Goal: Find specific page/section: Find specific page/section

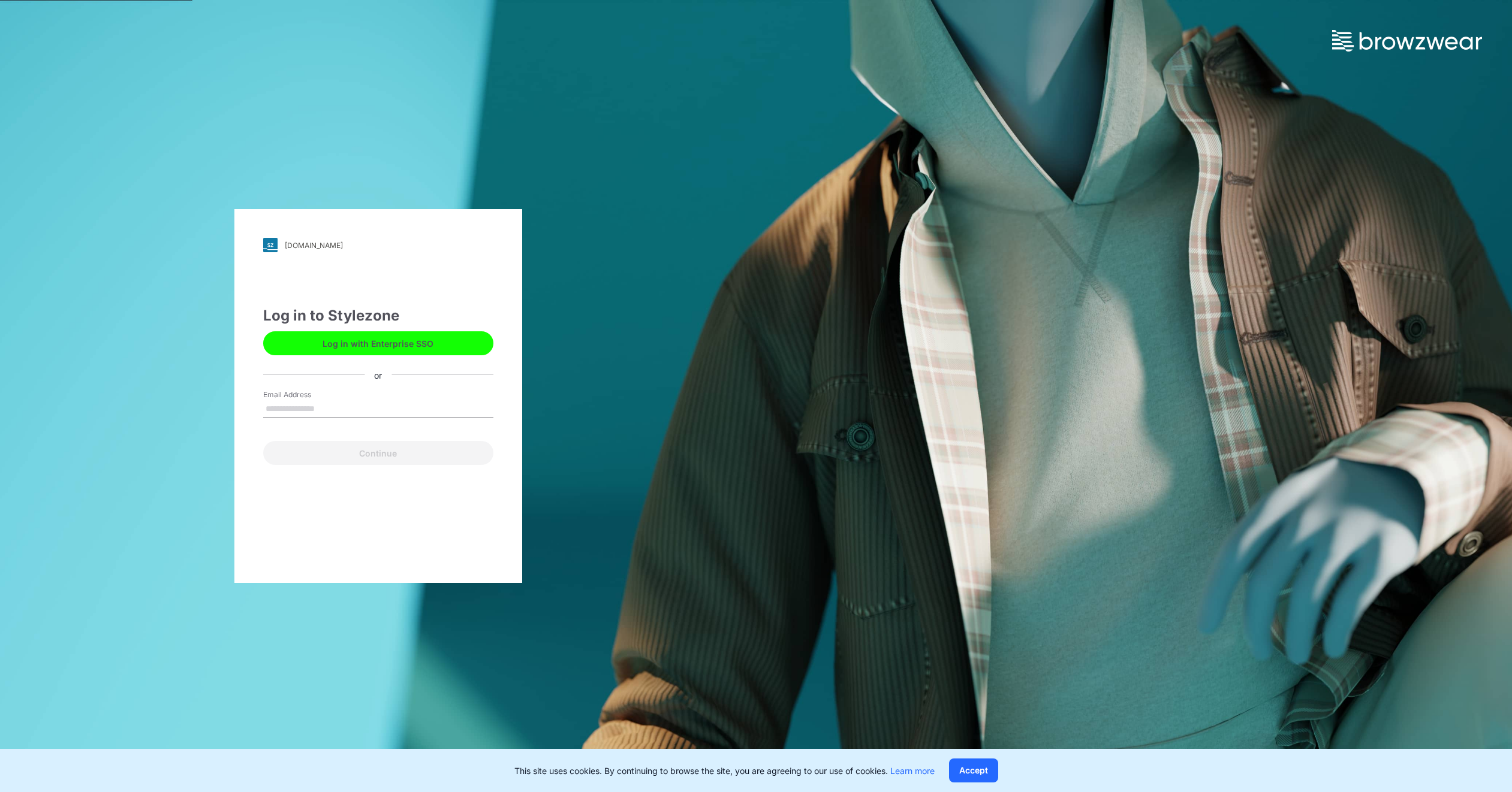
click at [300, 409] on input "Email Address" at bounding box center [379, 409] width 230 height 18
type input "**********"
click at [371, 448] on button "Continue" at bounding box center [379, 453] width 230 height 24
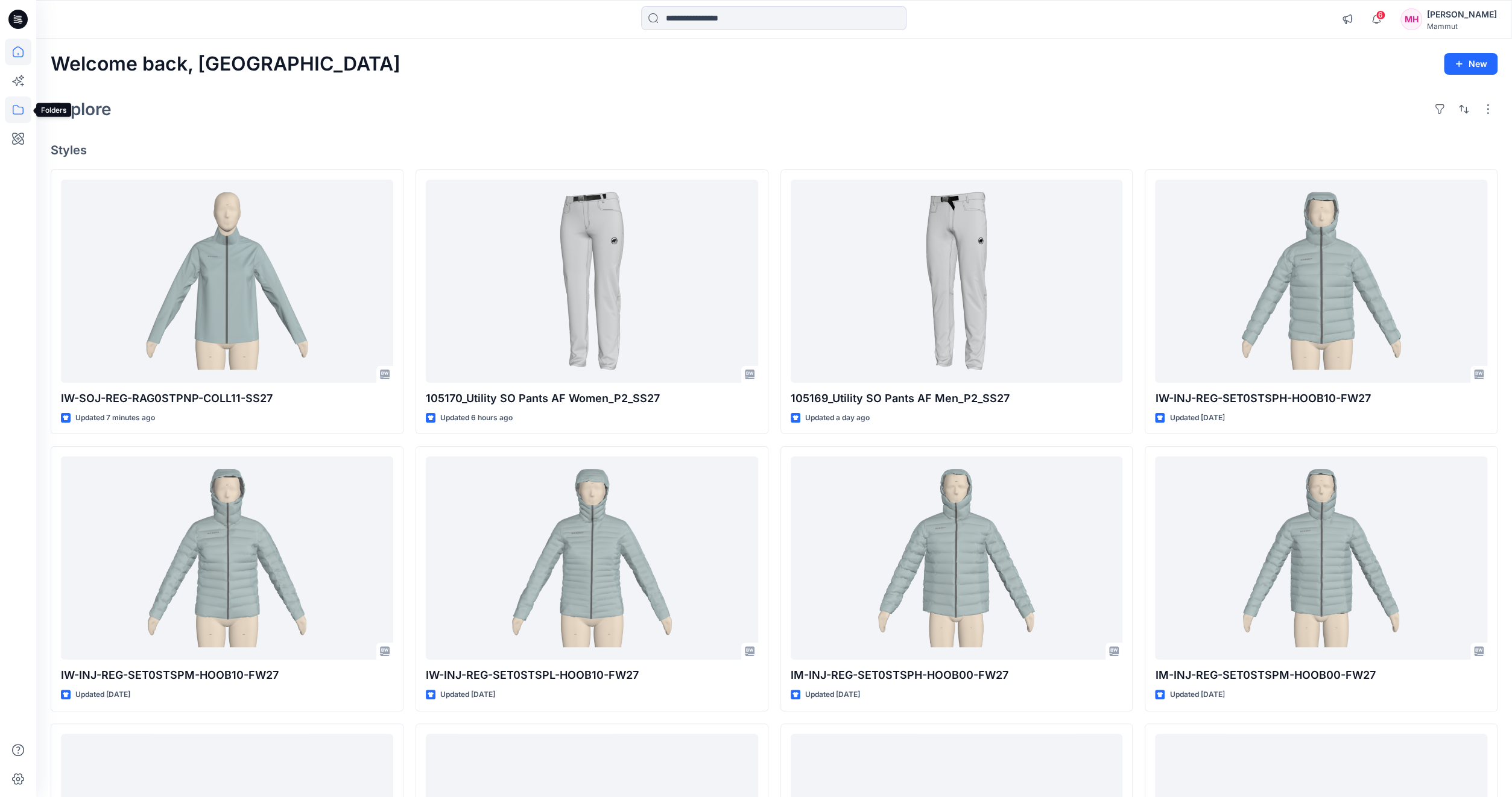
click at [22, 108] on icon at bounding box center [17, 109] width 26 height 26
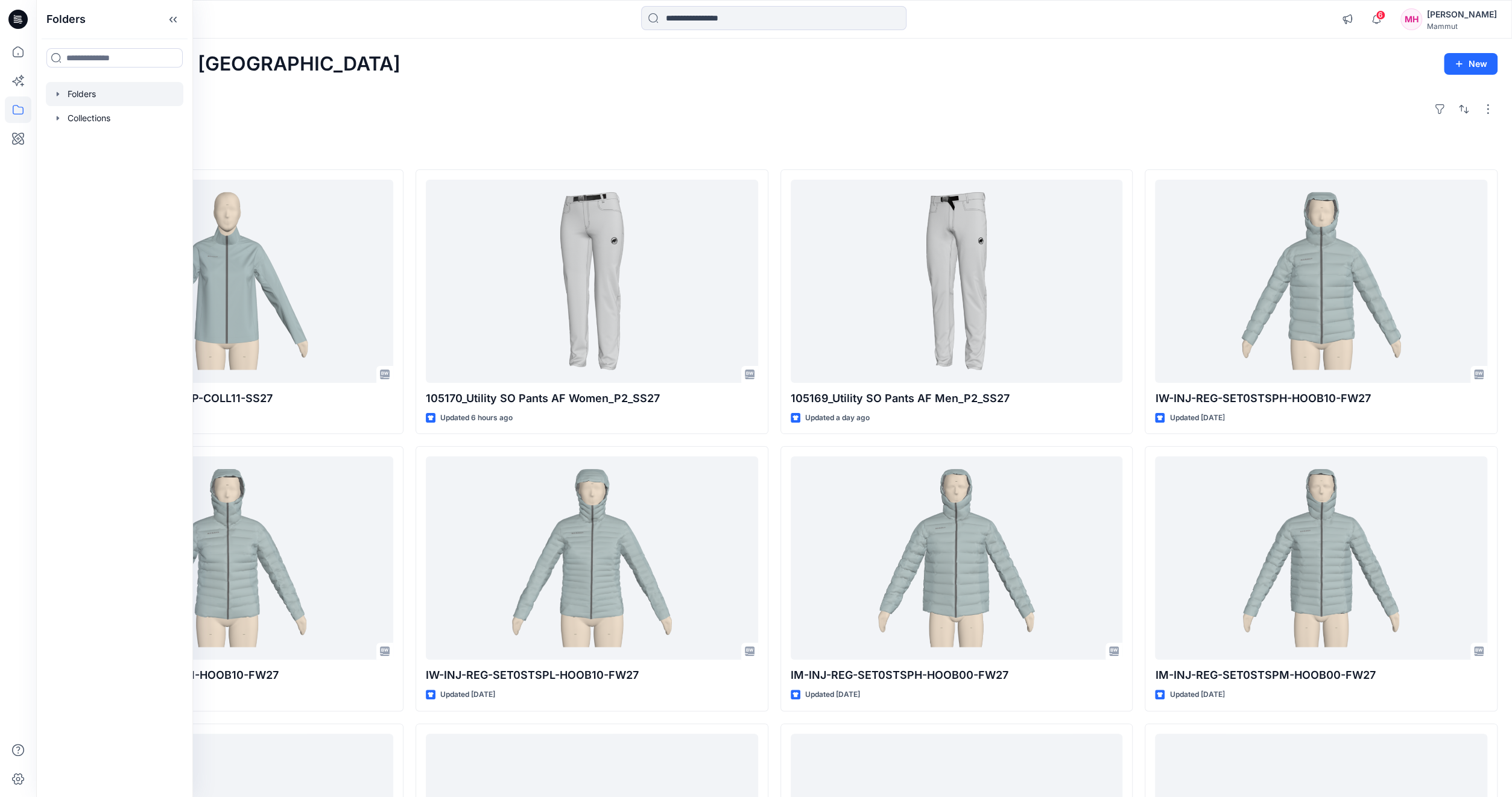
click at [81, 95] on div at bounding box center [115, 93] width 138 height 24
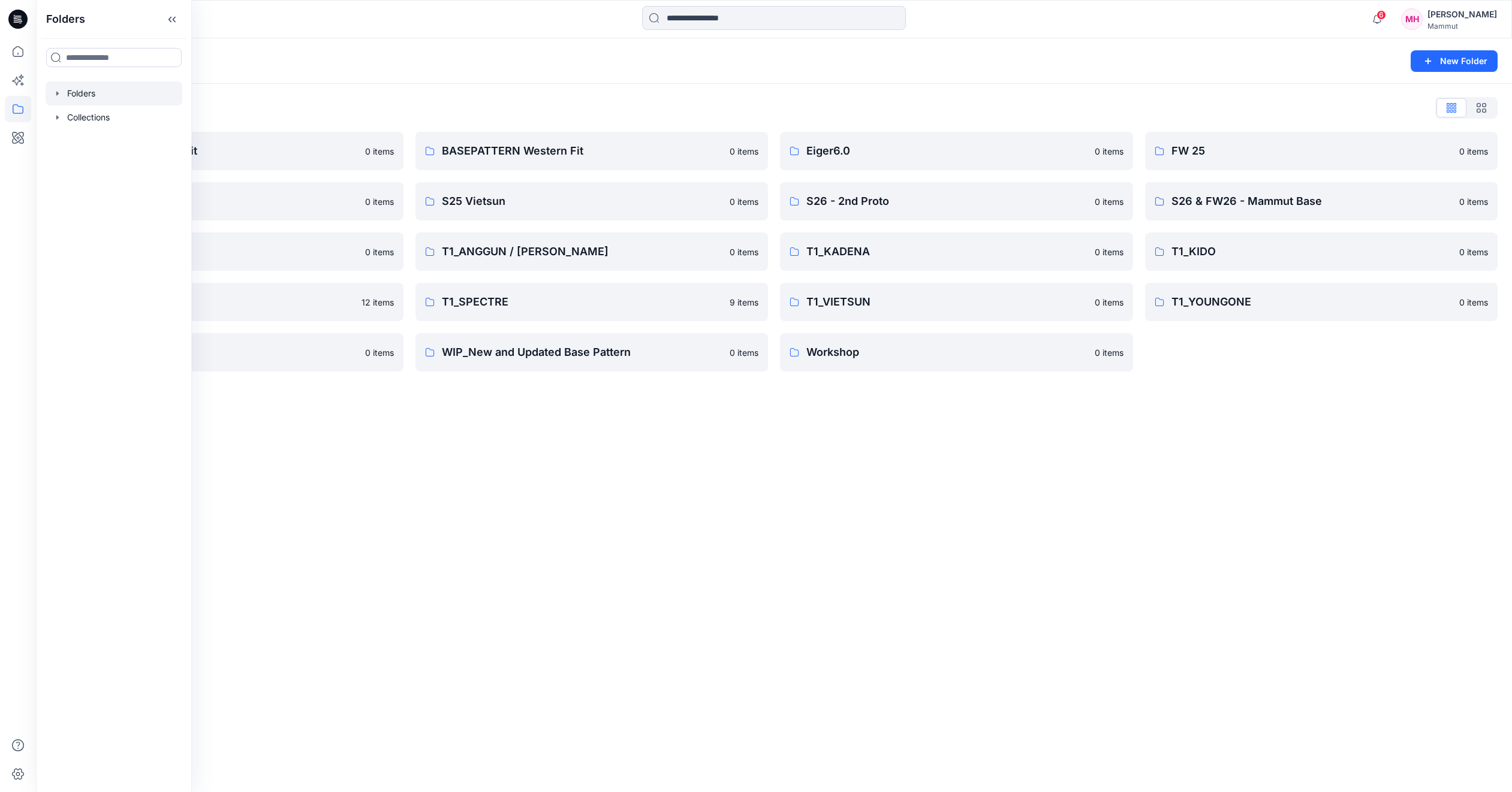
click at [421, 655] on div "Folders New Folder Folders List BASEPATTERN Asia Fit 0 items S25 SLN 0 items SS…" at bounding box center [774, 415] width 1476 height 754
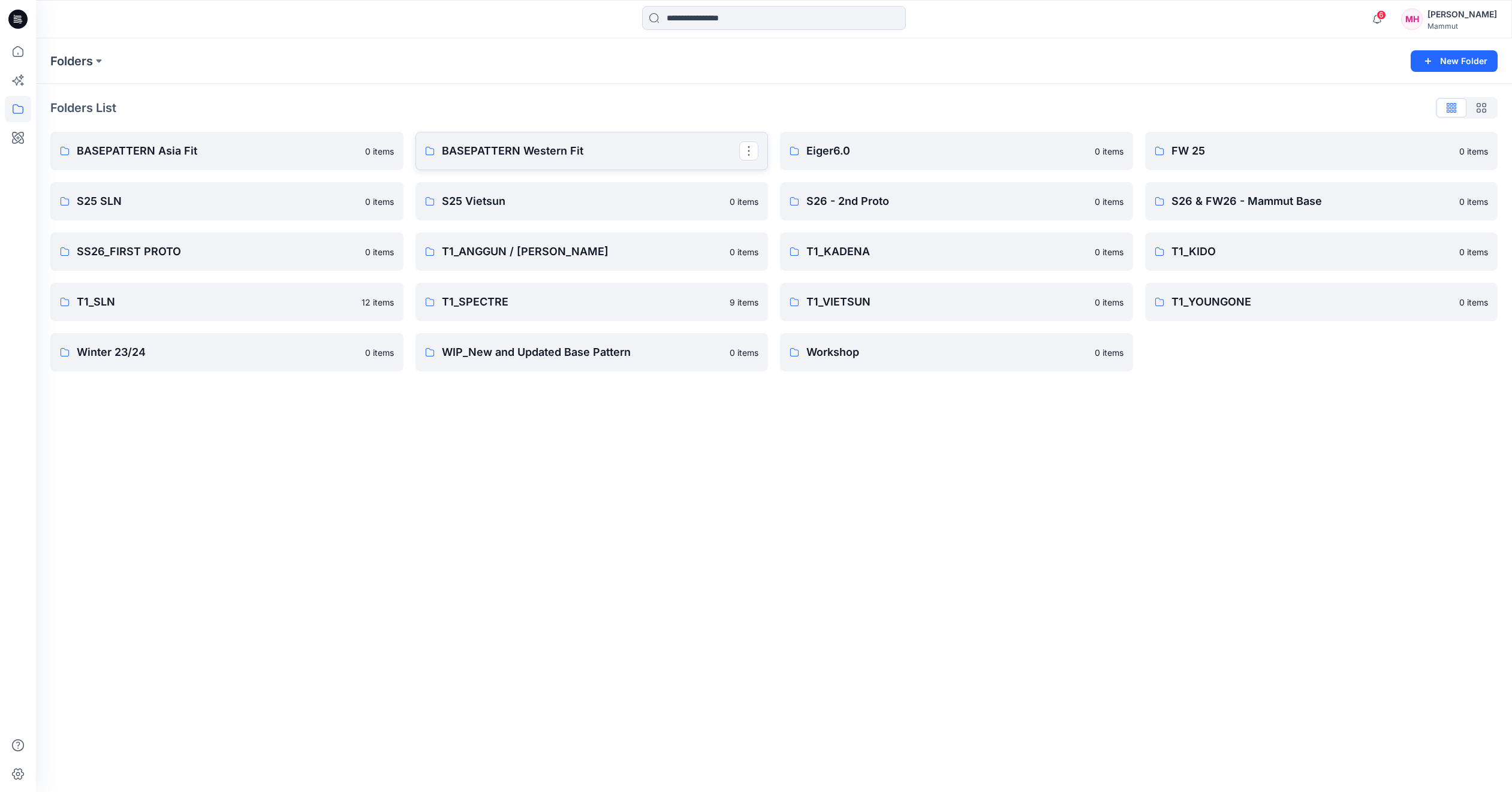
click at [532, 152] on p "BASEPATTERN Western Fit" at bounding box center [591, 151] width 298 height 17
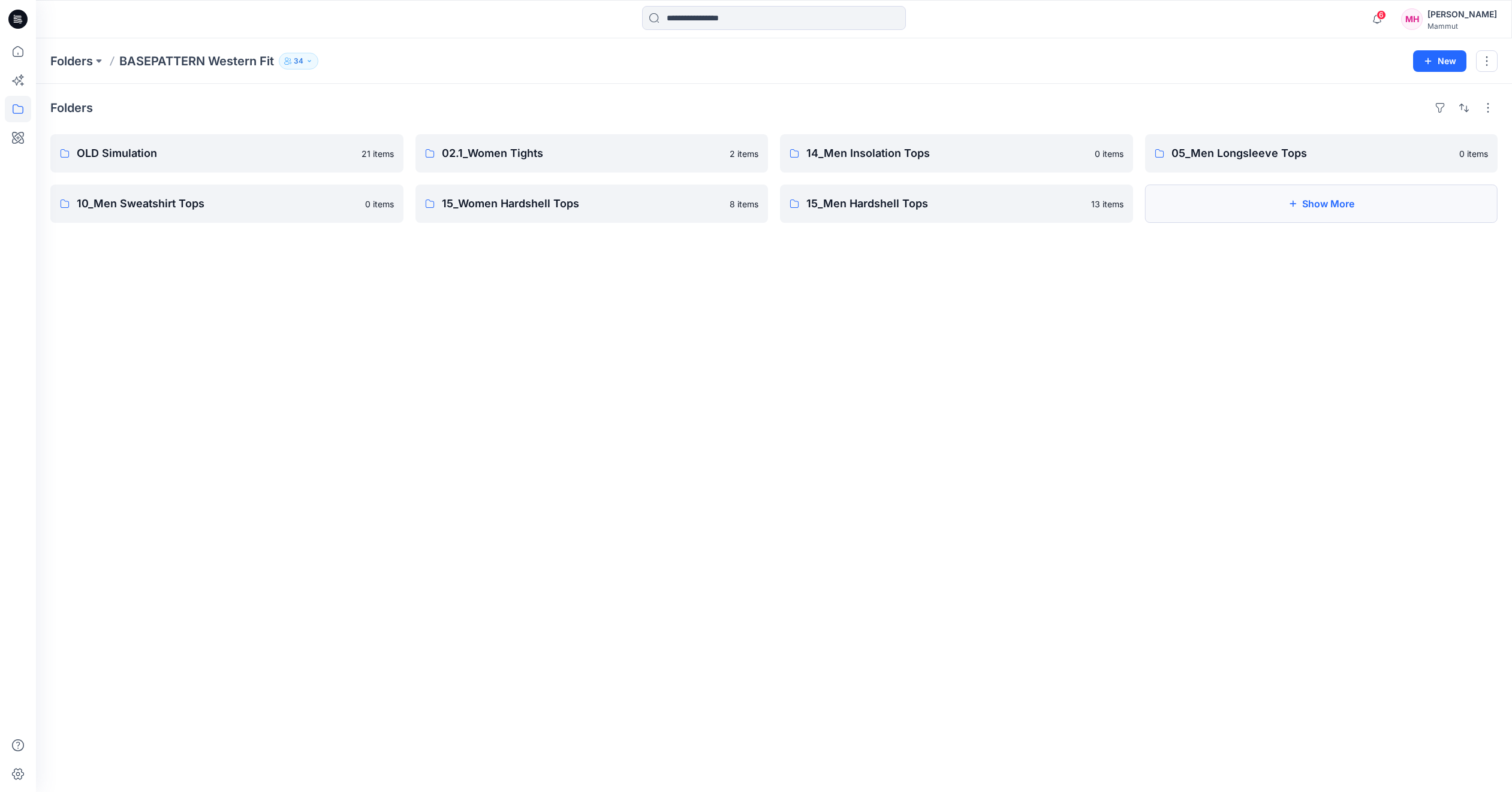
click at [1321, 208] on button "Show More" at bounding box center [1322, 204] width 353 height 38
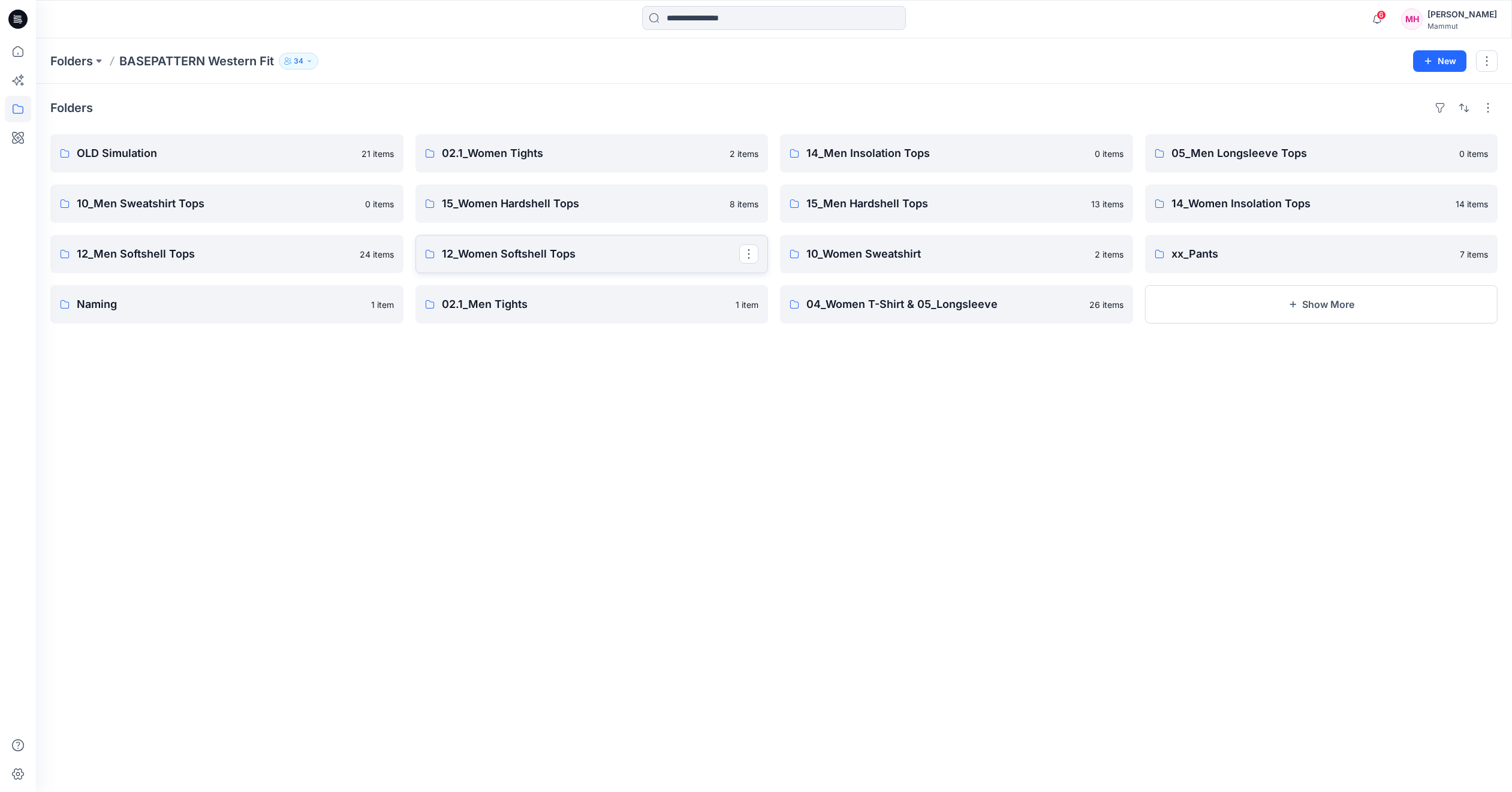
click at [458, 253] on p "12_Women Softshell Tops" at bounding box center [591, 254] width 298 height 17
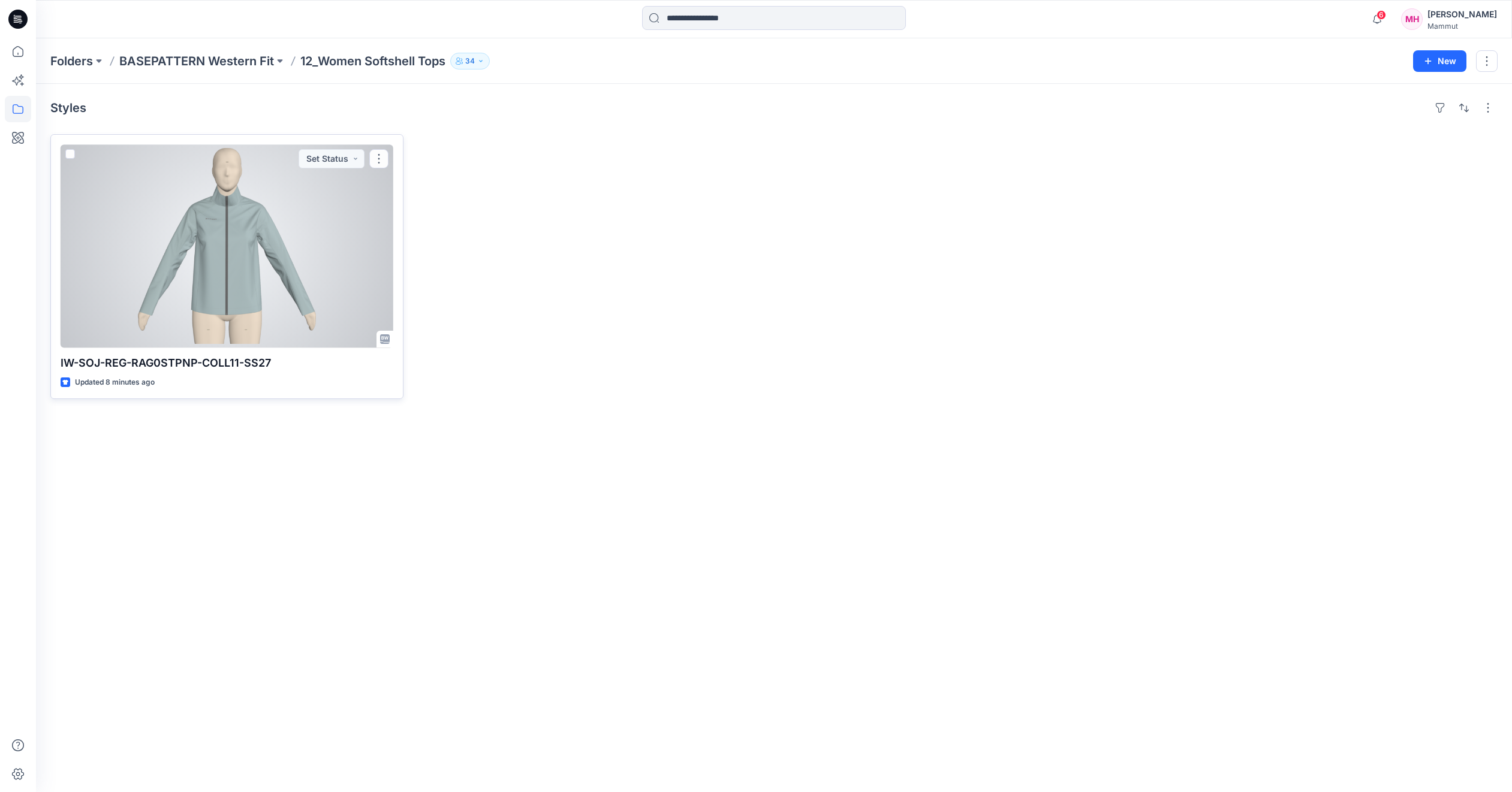
click at [216, 244] on div at bounding box center [227, 246] width 333 height 203
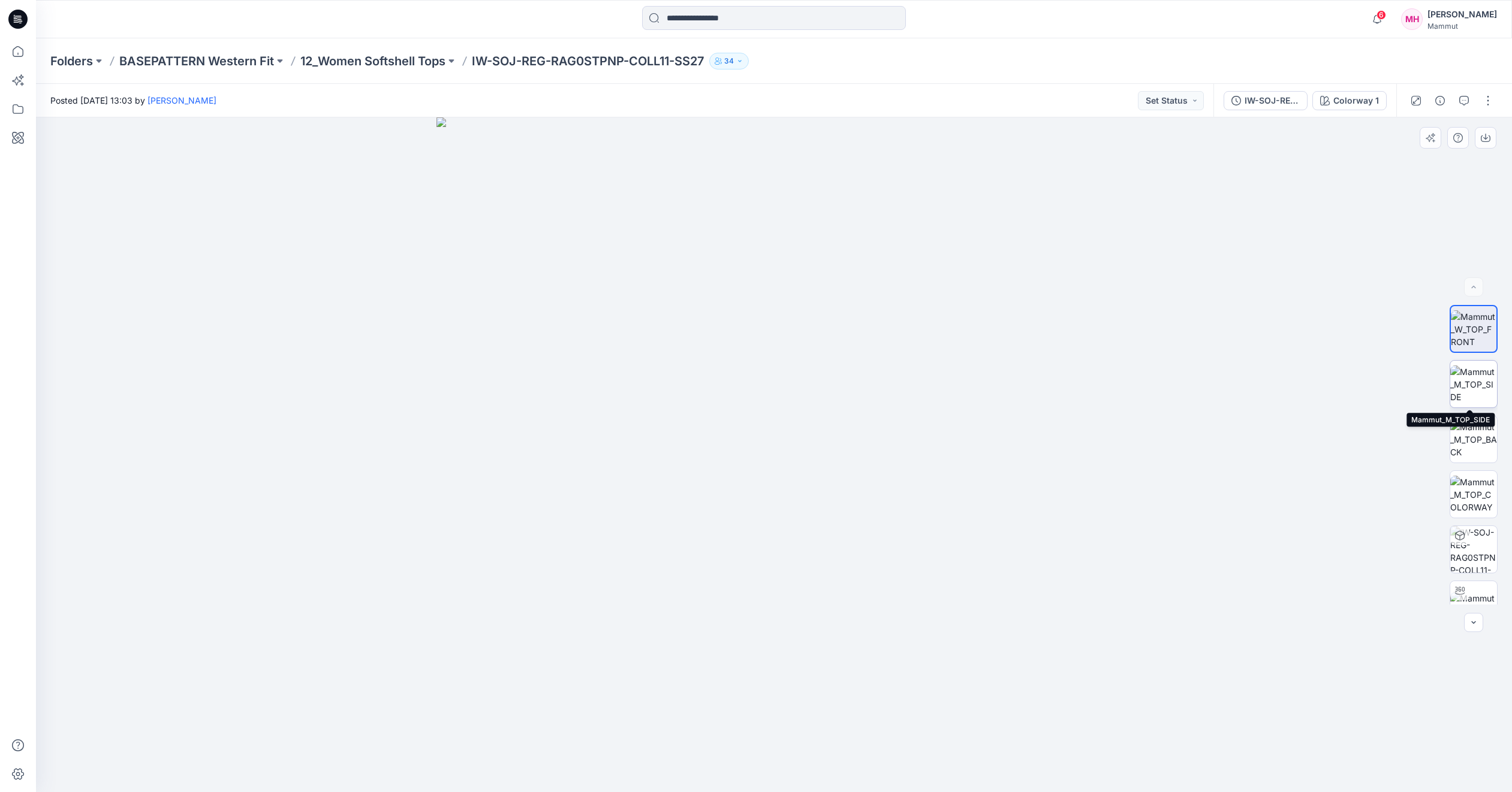
click at [1476, 387] on img at bounding box center [1474, 384] width 47 height 38
click at [1477, 443] on img at bounding box center [1474, 439] width 47 height 38
click at [1479, 495] on img at bounding box center [1474, 494] width 47 height 38
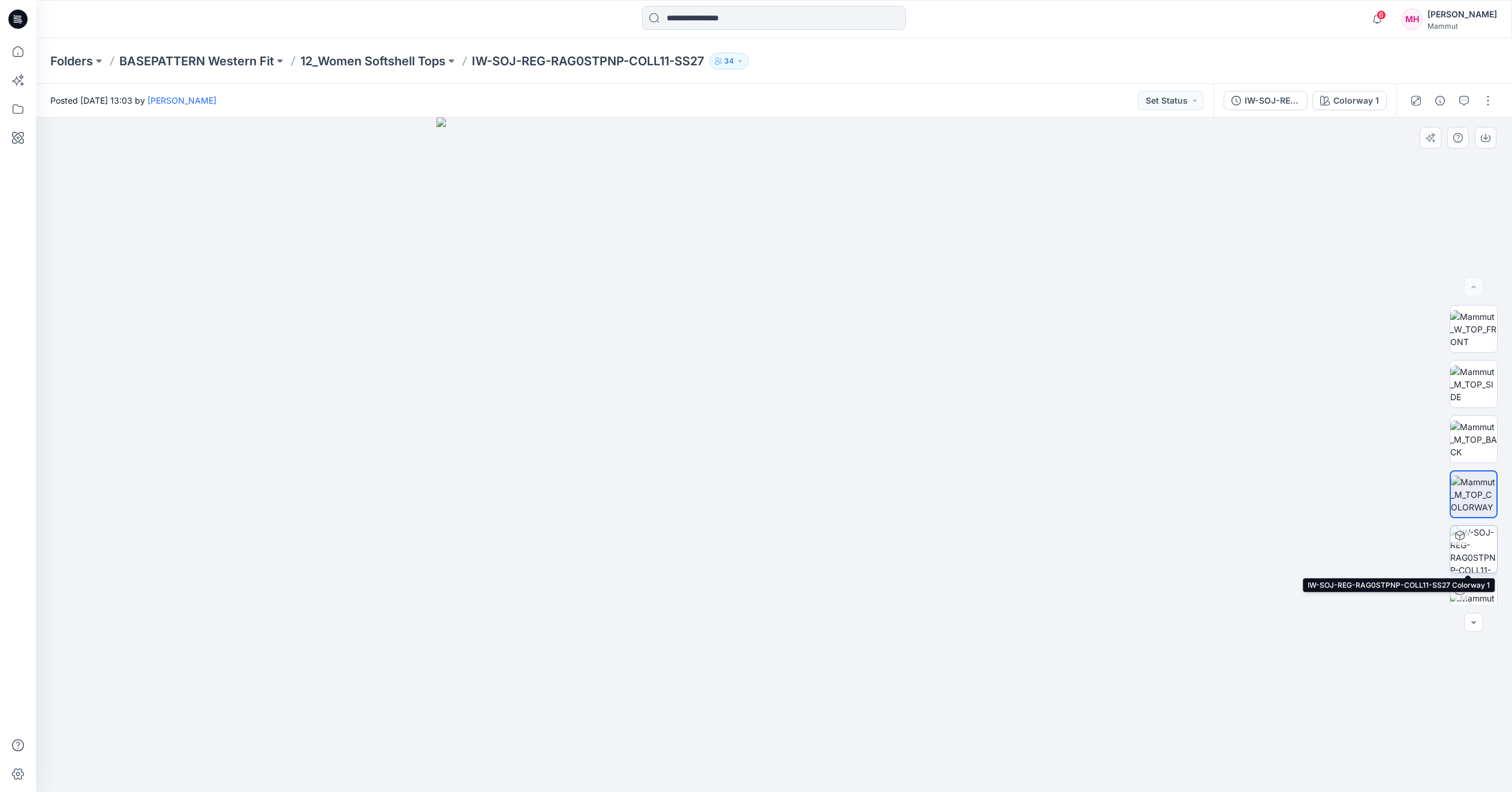
click at [1476, 554] on img at bounding box center [1474, 549] width 47 height 47
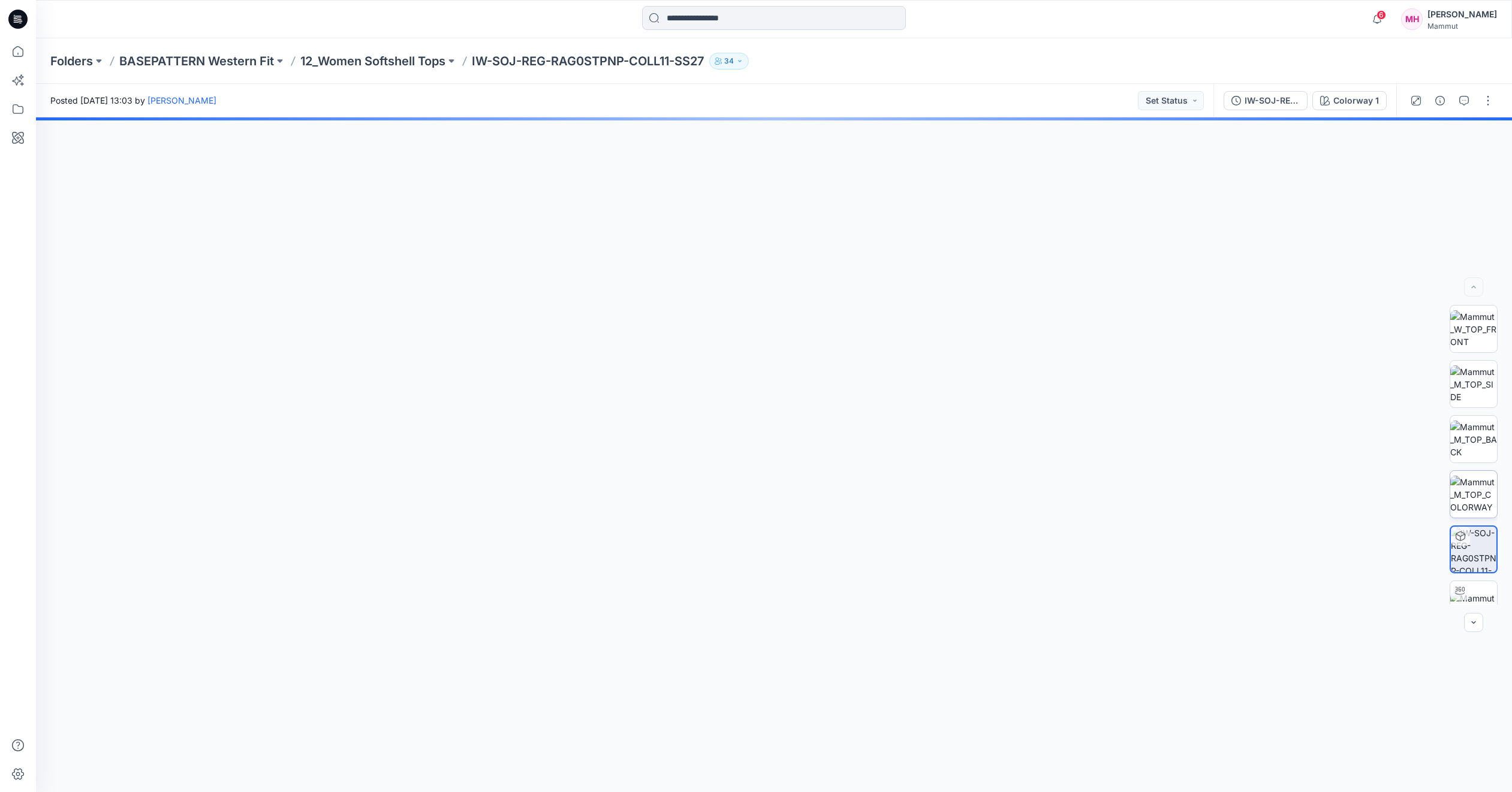
scroll to position [24, 0]
click at [1474, 576] on img at bounding box center [1474, 580] width 47 height 25
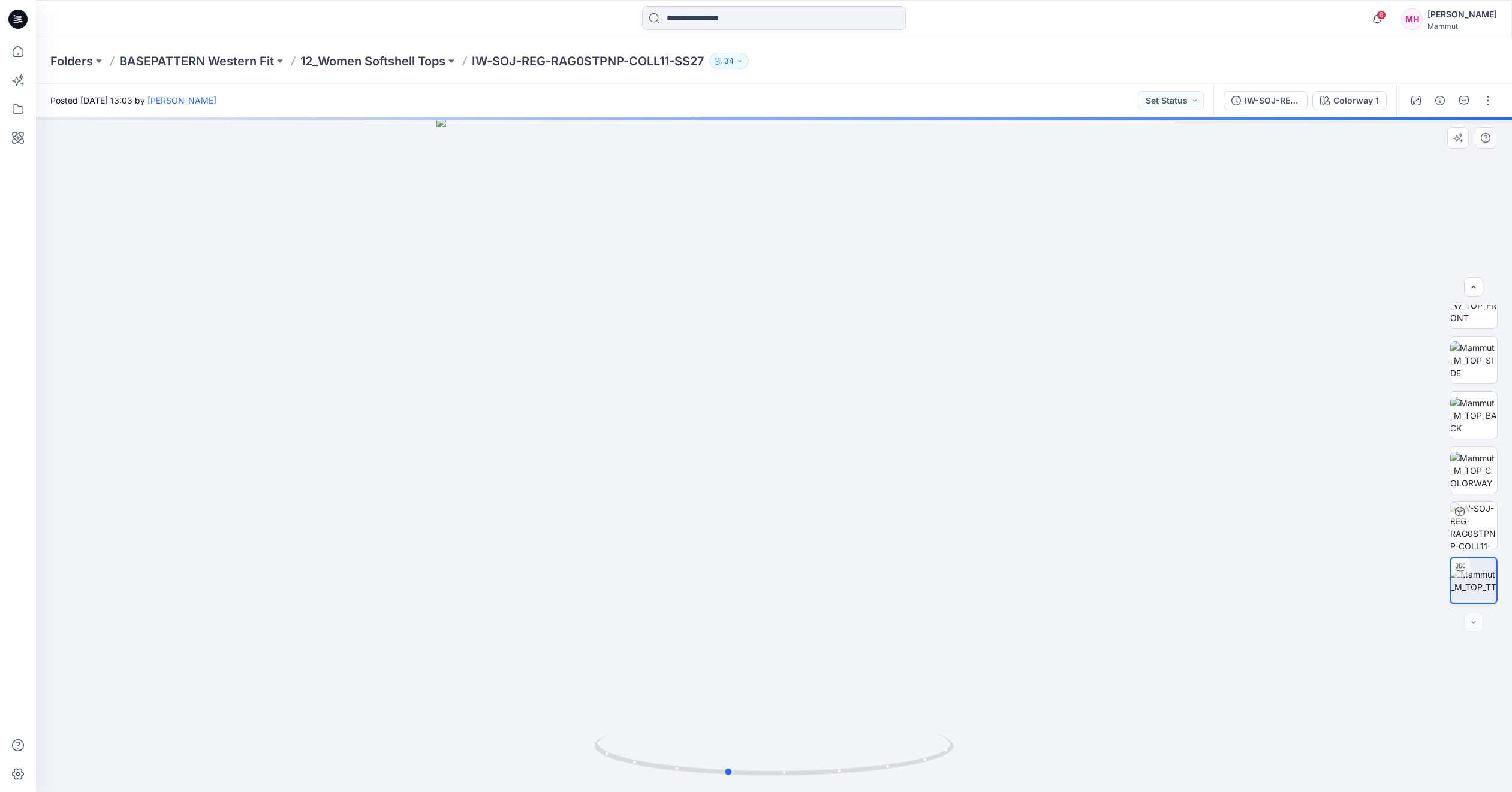
drag, startPoint x: 879, startPoint y: 610, endPoint x: 857, endPoint y: 536, distance: 77.2
click at [856, 536] on div at bounding box center [774, 455] width 1476 height 675
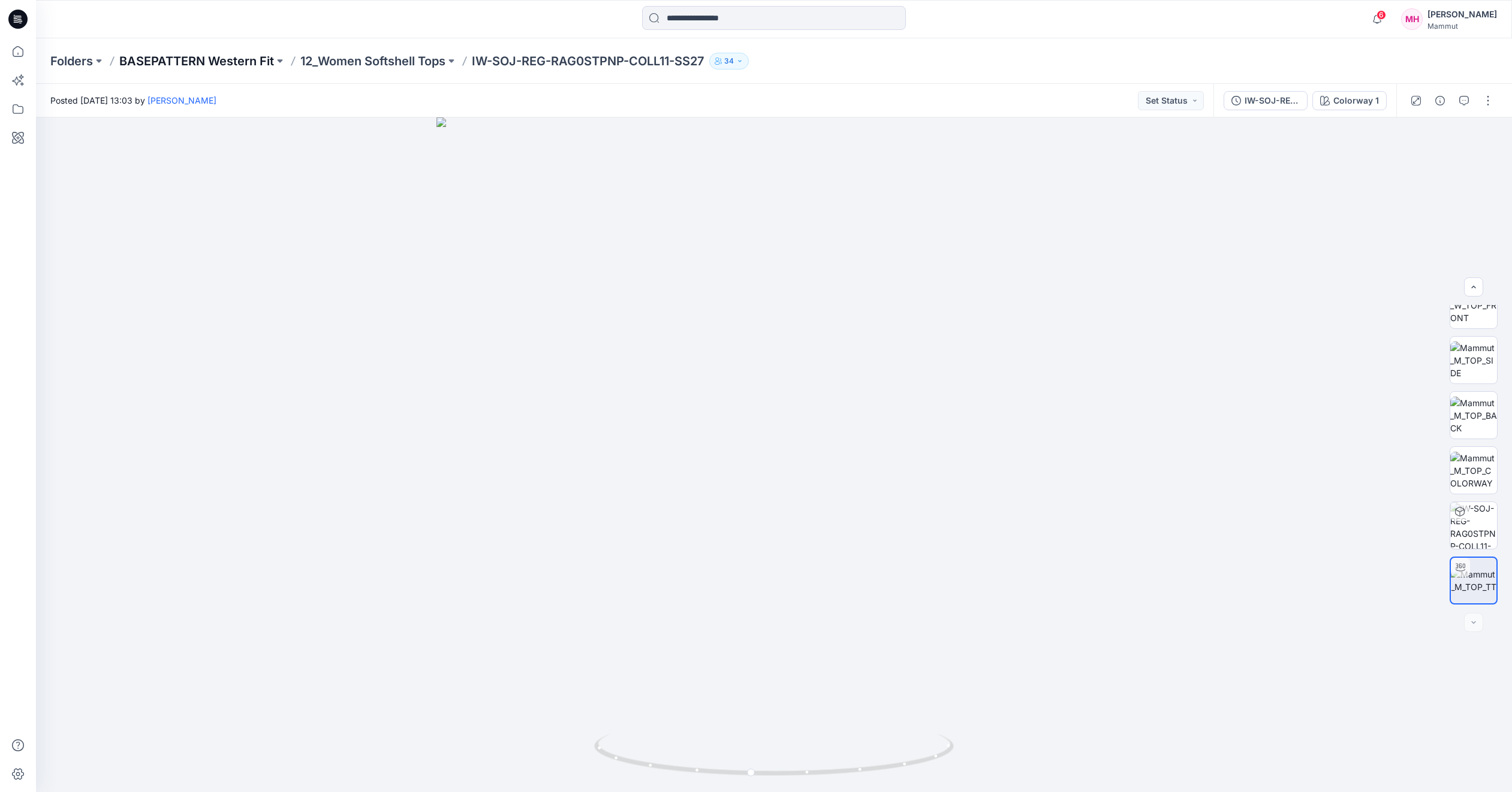
click at [212, 57] on p "BASEPATTERN Western Fit" at bounding box center [197, 61] width 155 height 17
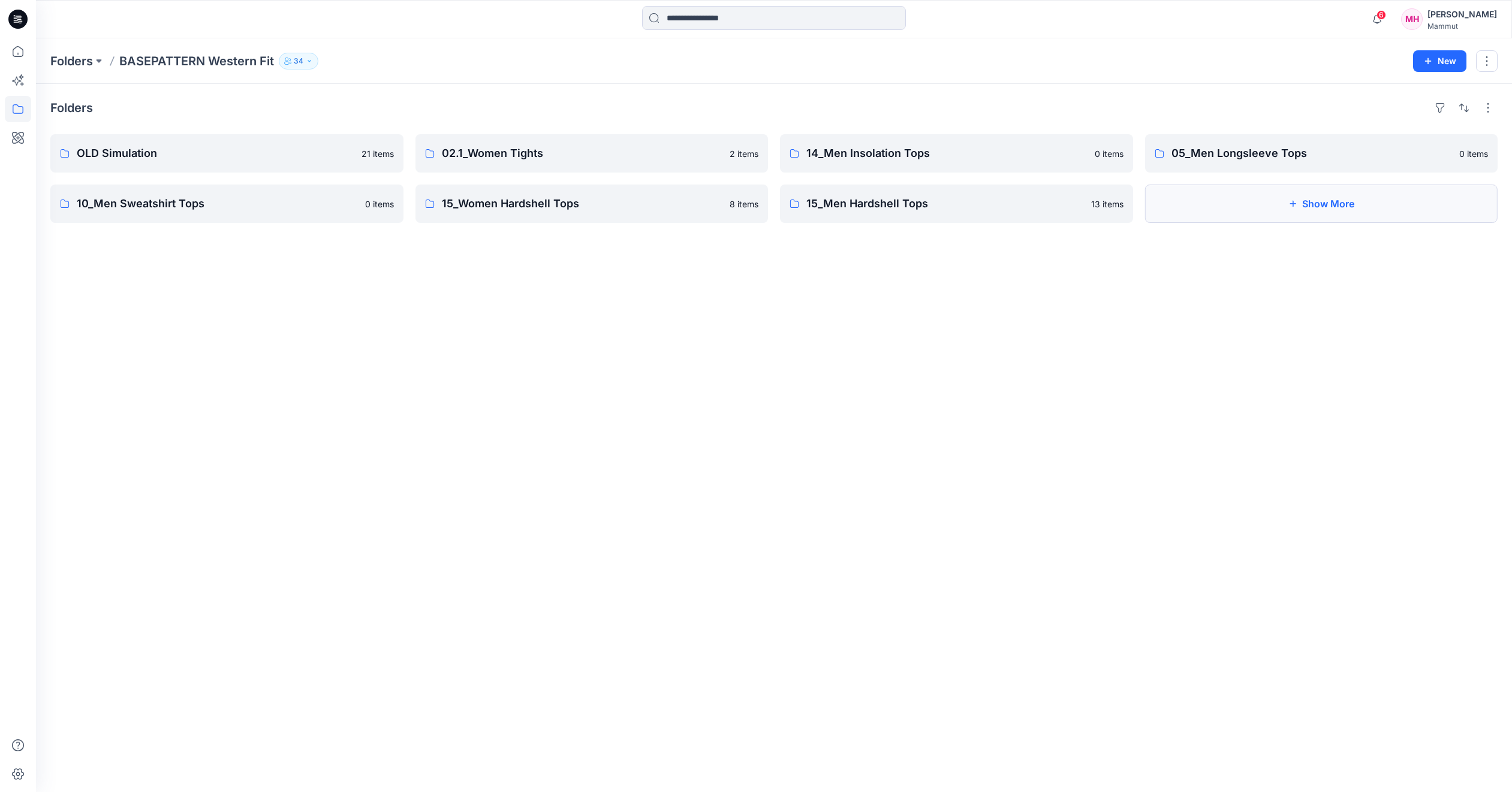
click at [1360, 211] on button "Show More" at bounding box center [1322, 204] width 353 height 38
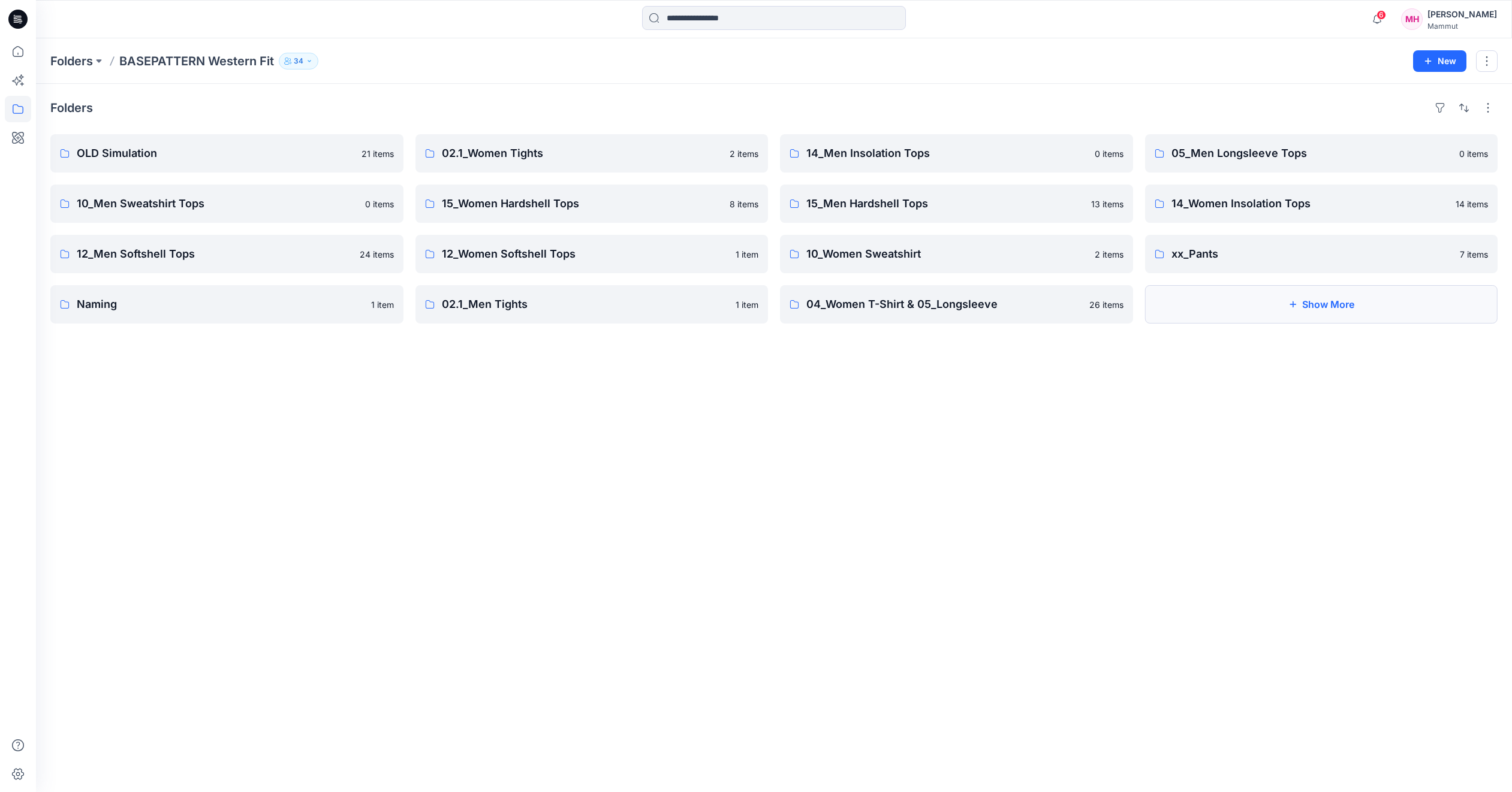
click at [1321, 301] on button "Show More" at bounding box center [1322, 304] width 353 height 38
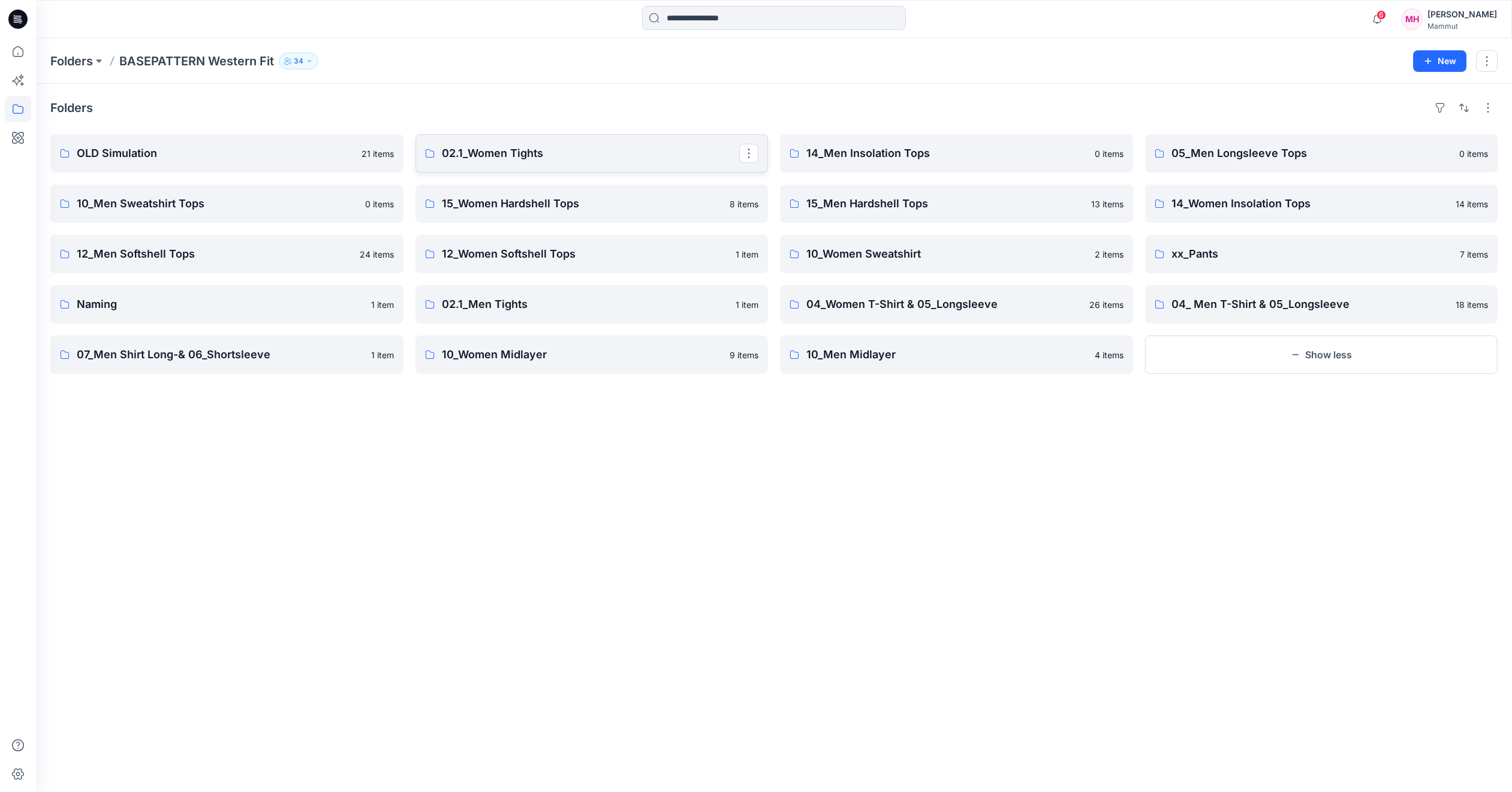
click at [480, 154] on p "02.1_Women Tights" at bounding box center [591, 153] width 298 height 17
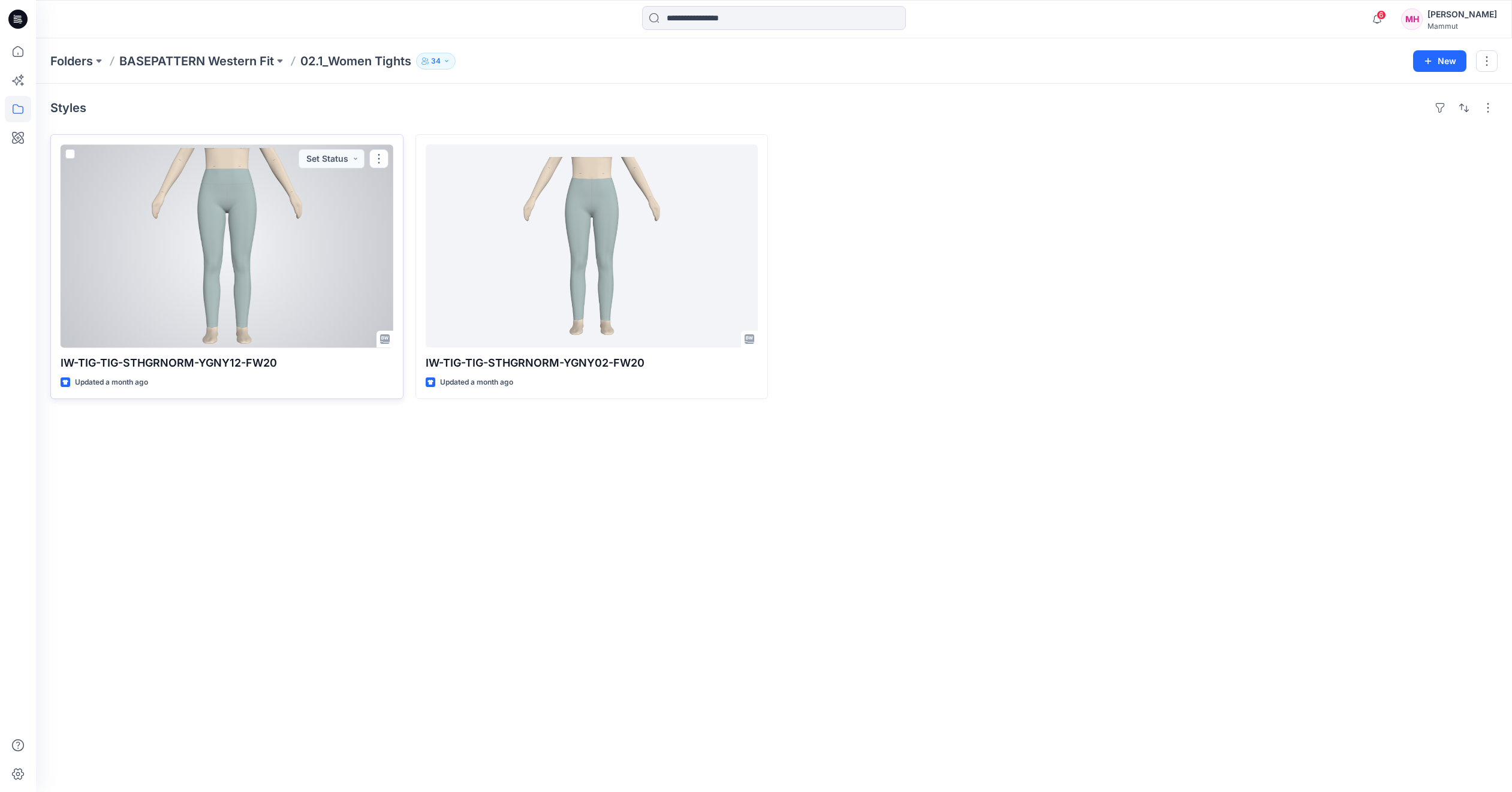
click at [248, 242] on div at bounding box center [227, 246] width 333 height 203
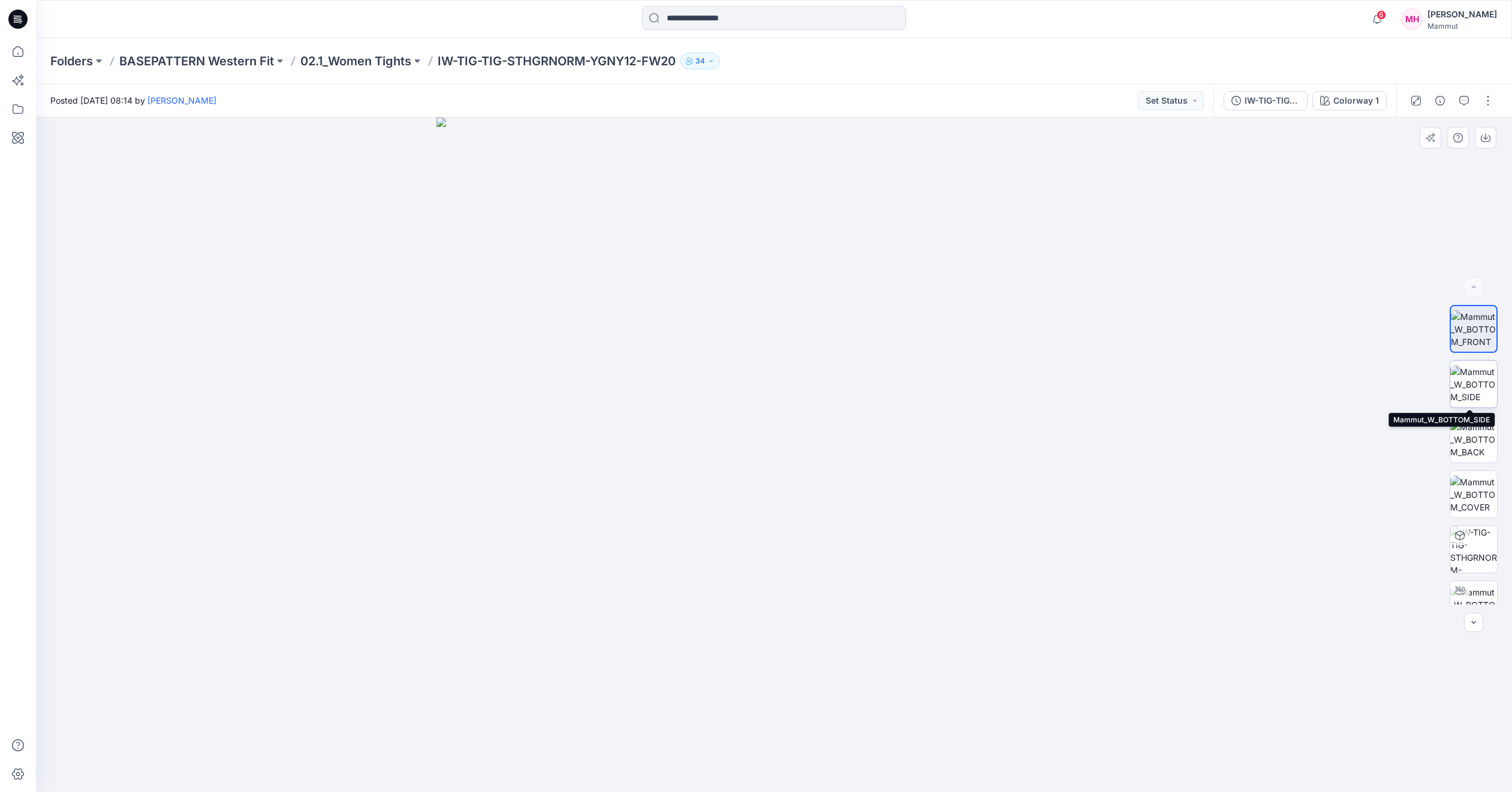
click at [1464, 378] on img at bounding box center [1474, 384] width 47 height 38
click at [1463, 445] on img at bounding box center [1474, 439] width 47 height 38
click at [1468, 485] on img at bounding box center [1474, 494] width 47 height 38
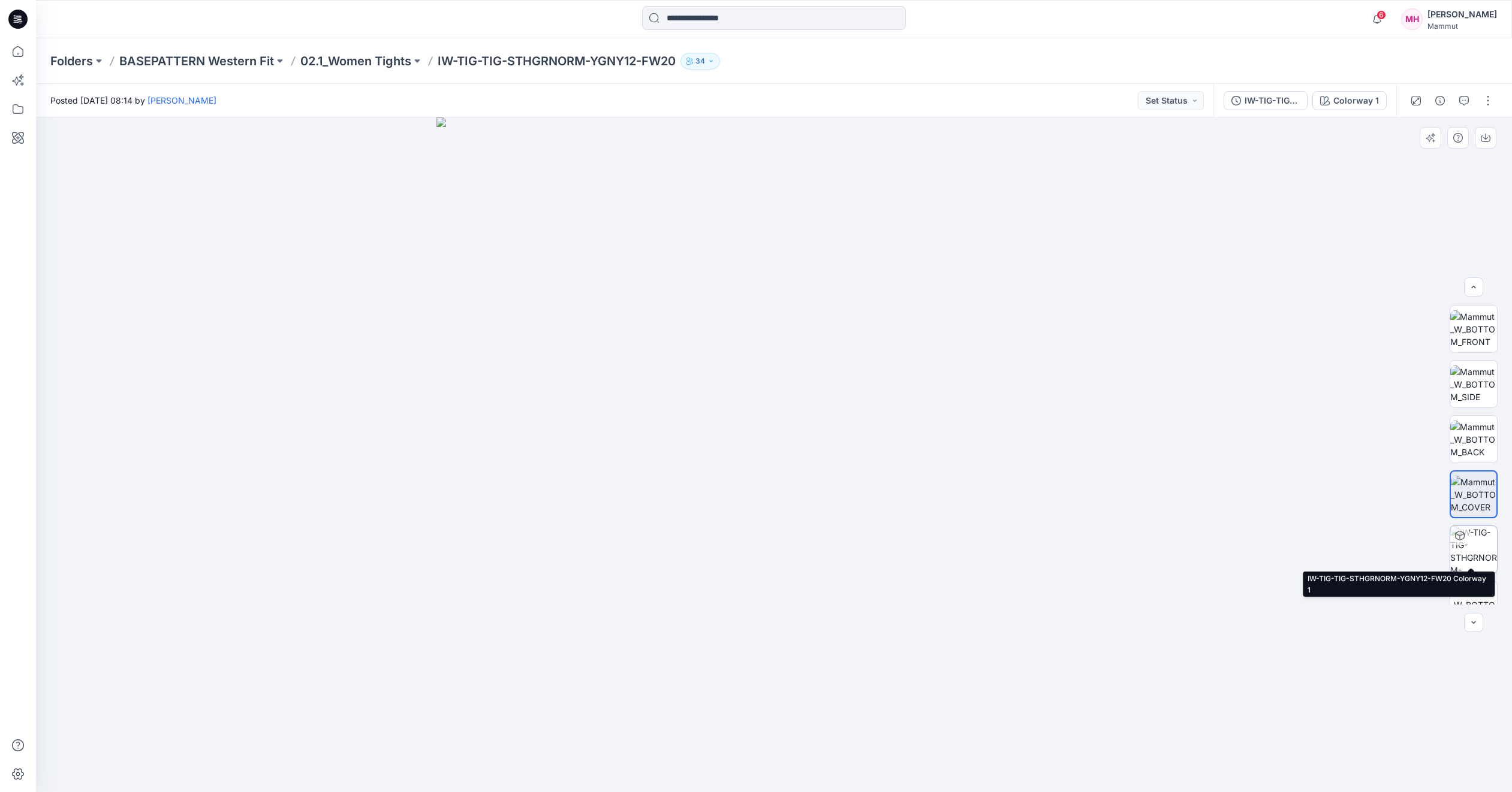
scroll to position [24, 0]
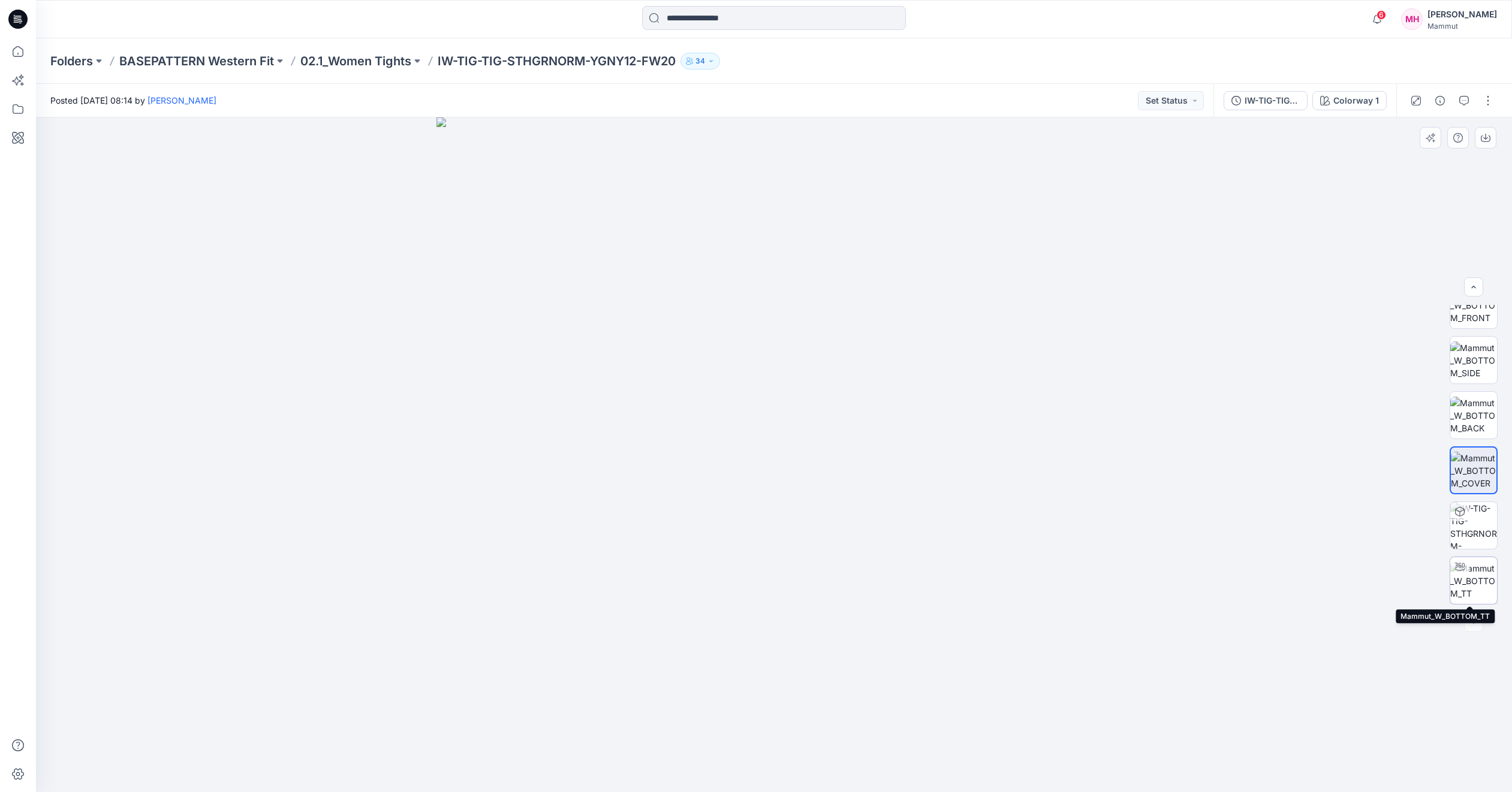
click at [1478, 587] on img at bounding box center [1474, 580] width 47 height 38
drag, startPoint x: 788, startPoint y: 479, endPoint x: 652, endPoint y: 375, distance: 171.2
click at [839, 468] on div at bounding box center [774, 455] width 1476 height 675
click at [223, 66] on p "BASEPATTERN Western Fit" at bounding box center [197, 61] width 155 height 17
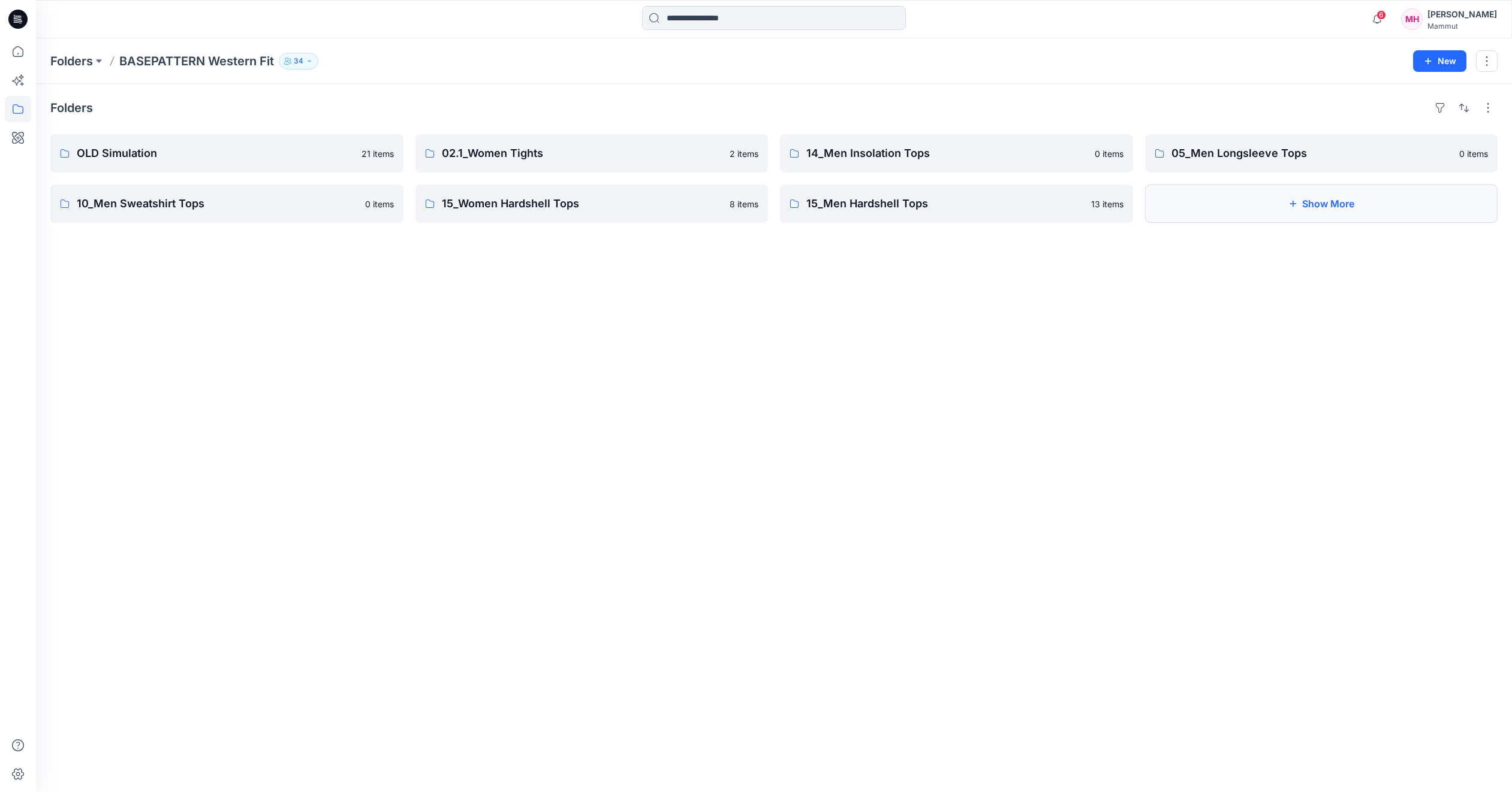
click at [1334, 210] on button "Show More" at bounding box center [1322, 204] width 353 height 38
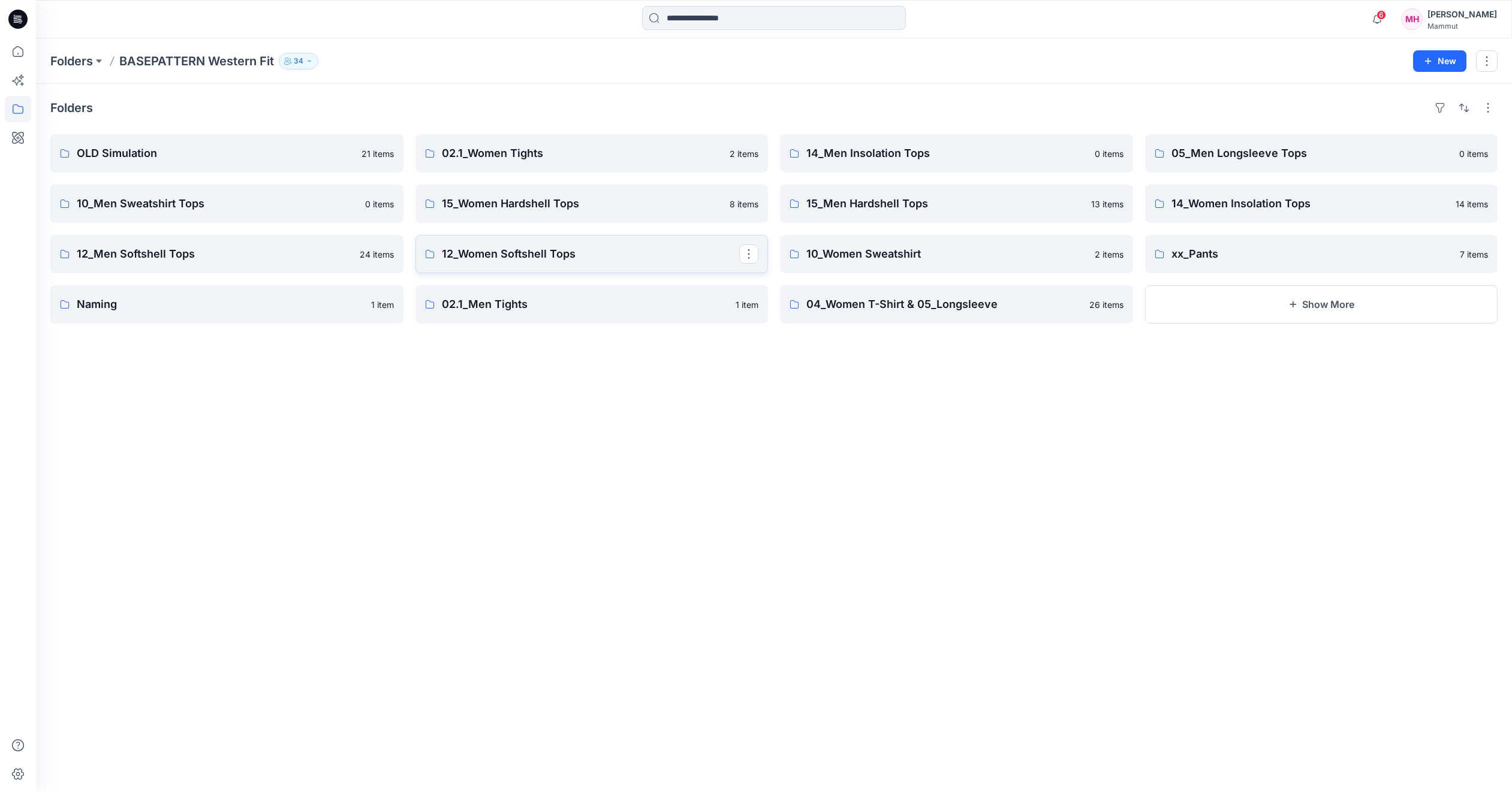
click at [526, 258] on p "12_Women Softshell Tops" at bounding box center [591, 254] width 298 height 17
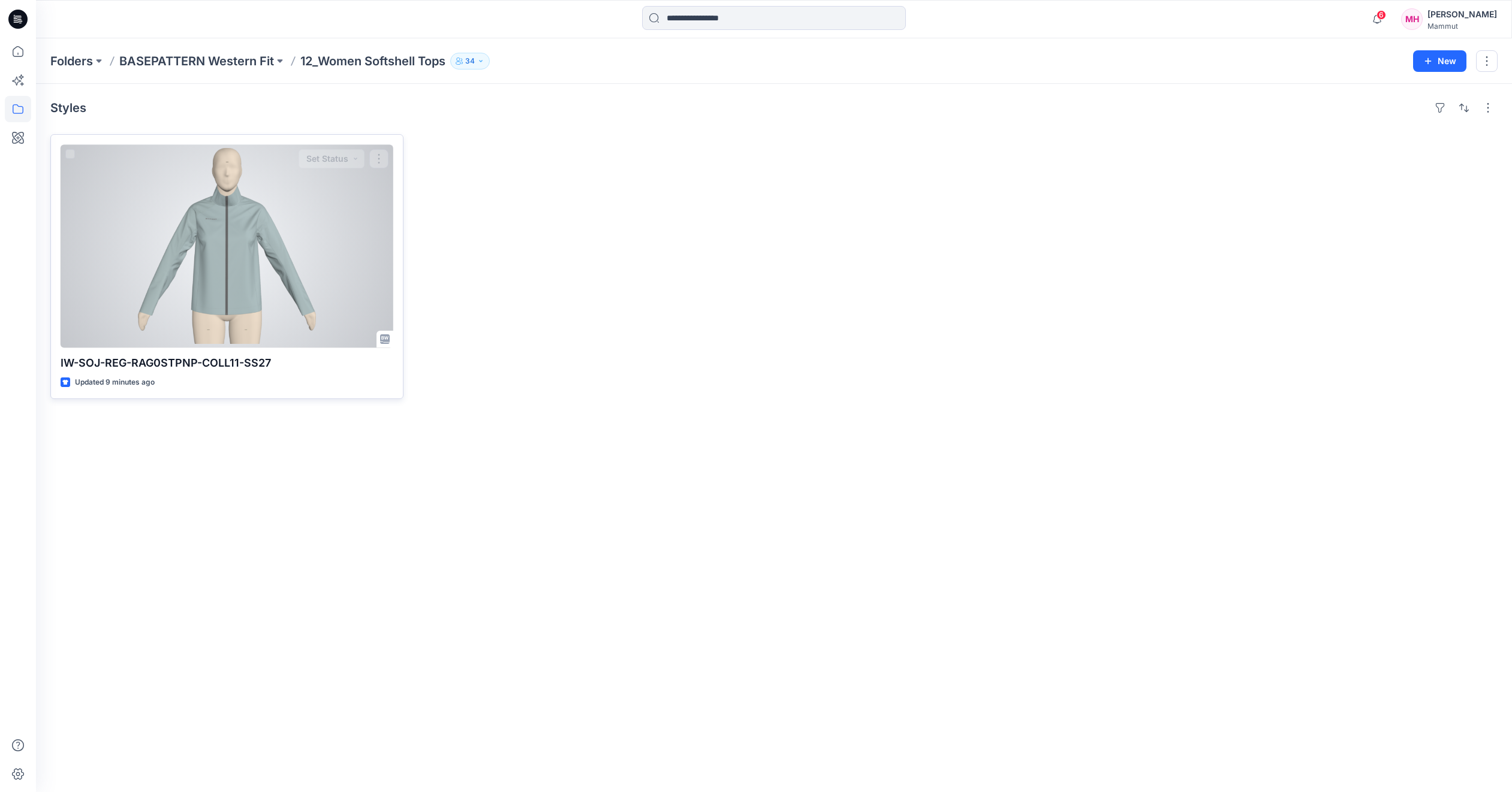
click at [271, 257] on div at bounding box center [227, 246] width 333 height 203
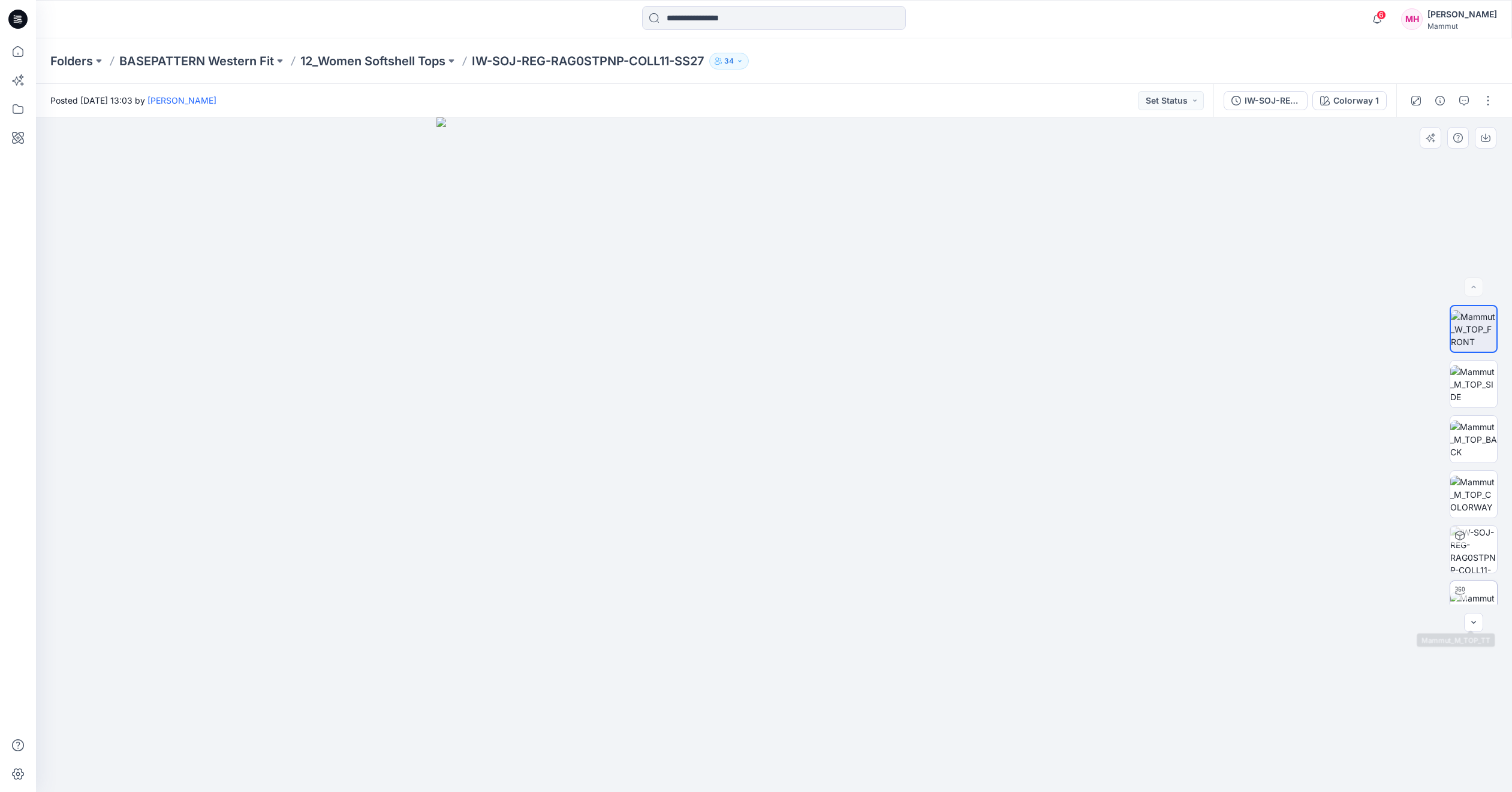
scroll to position [24, 0]
click at [1472, 587] on img at bounding box center [1474, 580] width 47 height 25
click at [1472, 635] on div at bounding box center [774, 455] width 1476 height 675
click at [1465, 311] on img at bounding box center [1474, 305] width 47 height 38
click at [1461, 578] on img at bounding box center [1474, 580] width 47 height 25
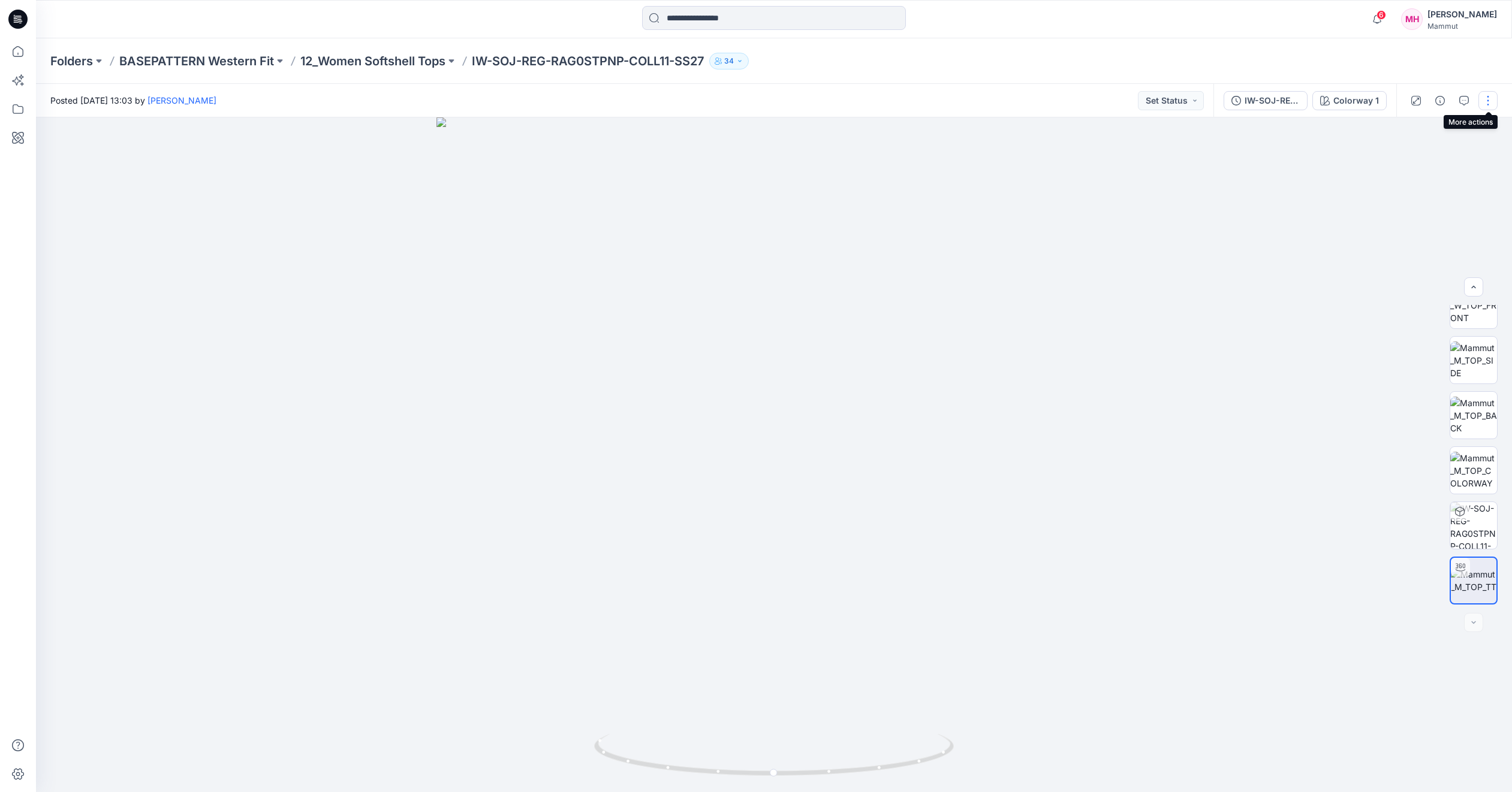
click at [1488, 98] on button "button" at bounding box center [1488, 100] width 19 height 19
click at [1426, 307] on button "View" at bounding box center [1438, 311] width 110 height 22
click at [1265, 448] on div at bounding box center [774, 455] width 1476 height 675
drag, startPoint x: 713, startPoint y: 585, endPoint x: 816, endPoint y: 669, distance: 132.9
click at [543, 578] on div at bounding box center [774, 455] width 1476 height 675
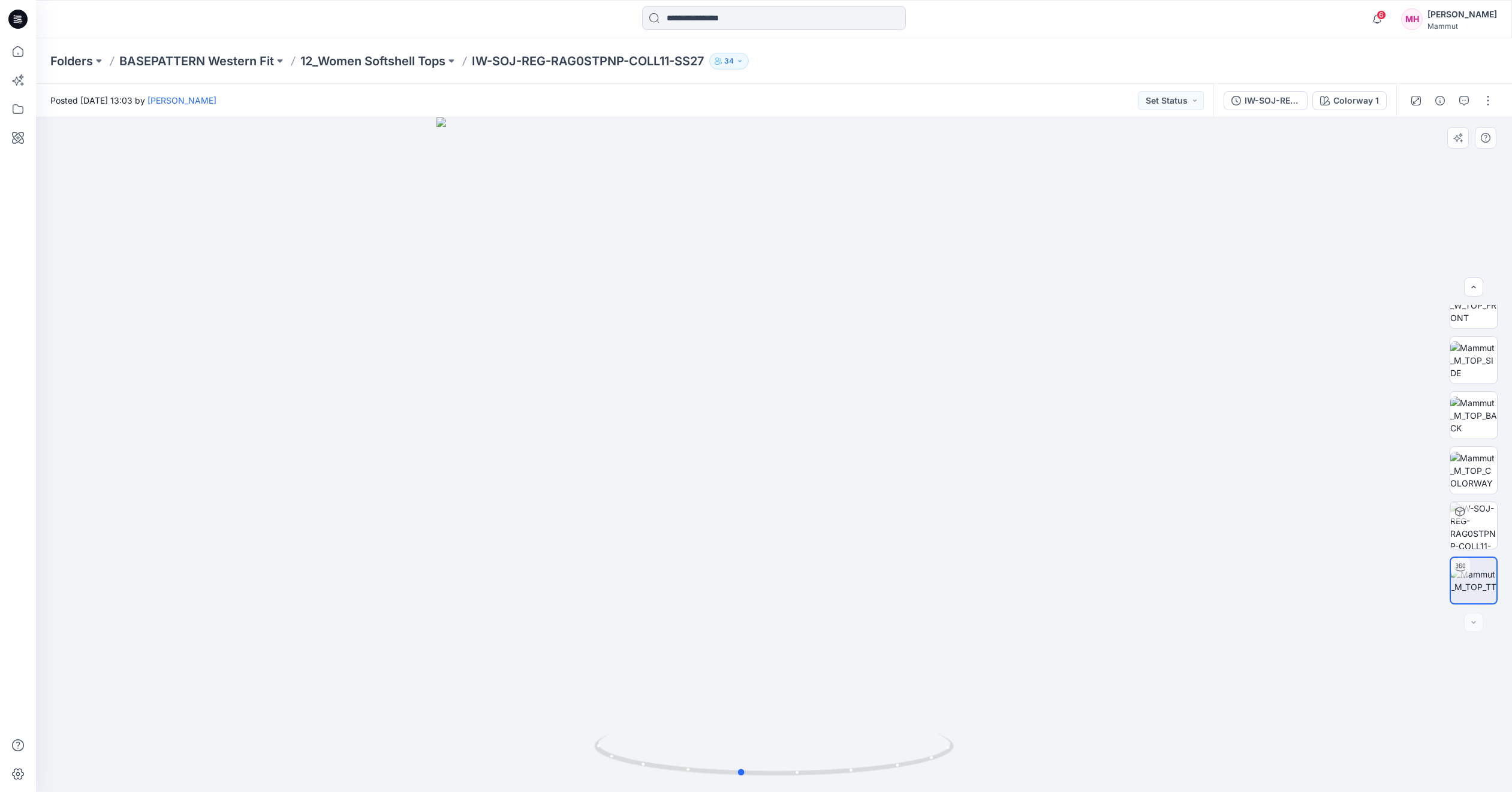
drag, startPoint x: 884, startPoint y: 634, endPoint x: 682, endPoint y: 646, distance: 202.4
click at [682, 646] on div at bounding box center [774, 455] width 1476 height 675
click at [251, 59] on p "BASEPATTERN Western Fit" at bounding box center [197, 61] width 155 height 17
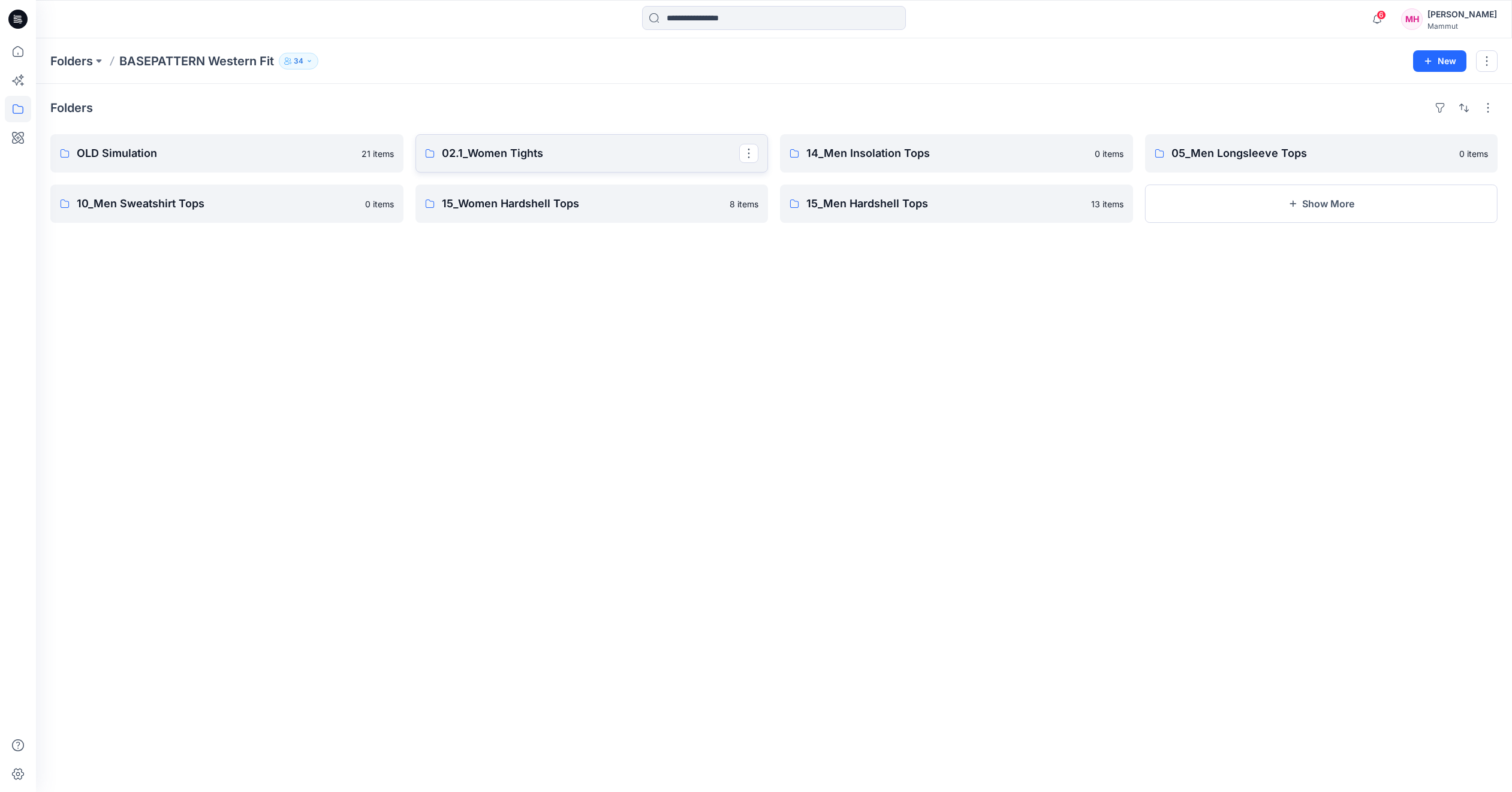
click at [484, 143] on link "02.1_Women Tights" at bounding box center [592, 153] width 353 height 38
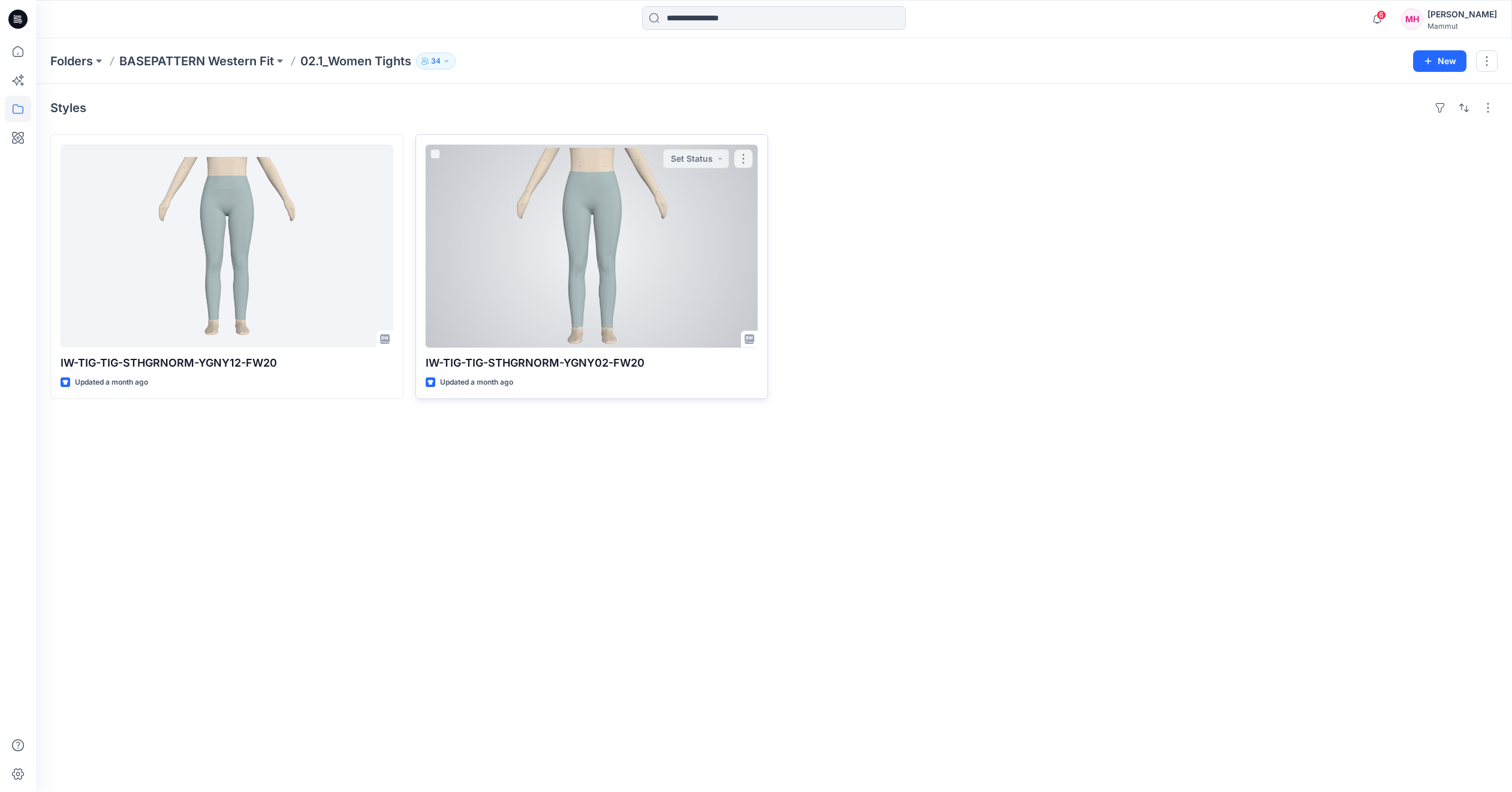
click at [452, 215] on div at bounding box center [592, 246] width 333 height 203
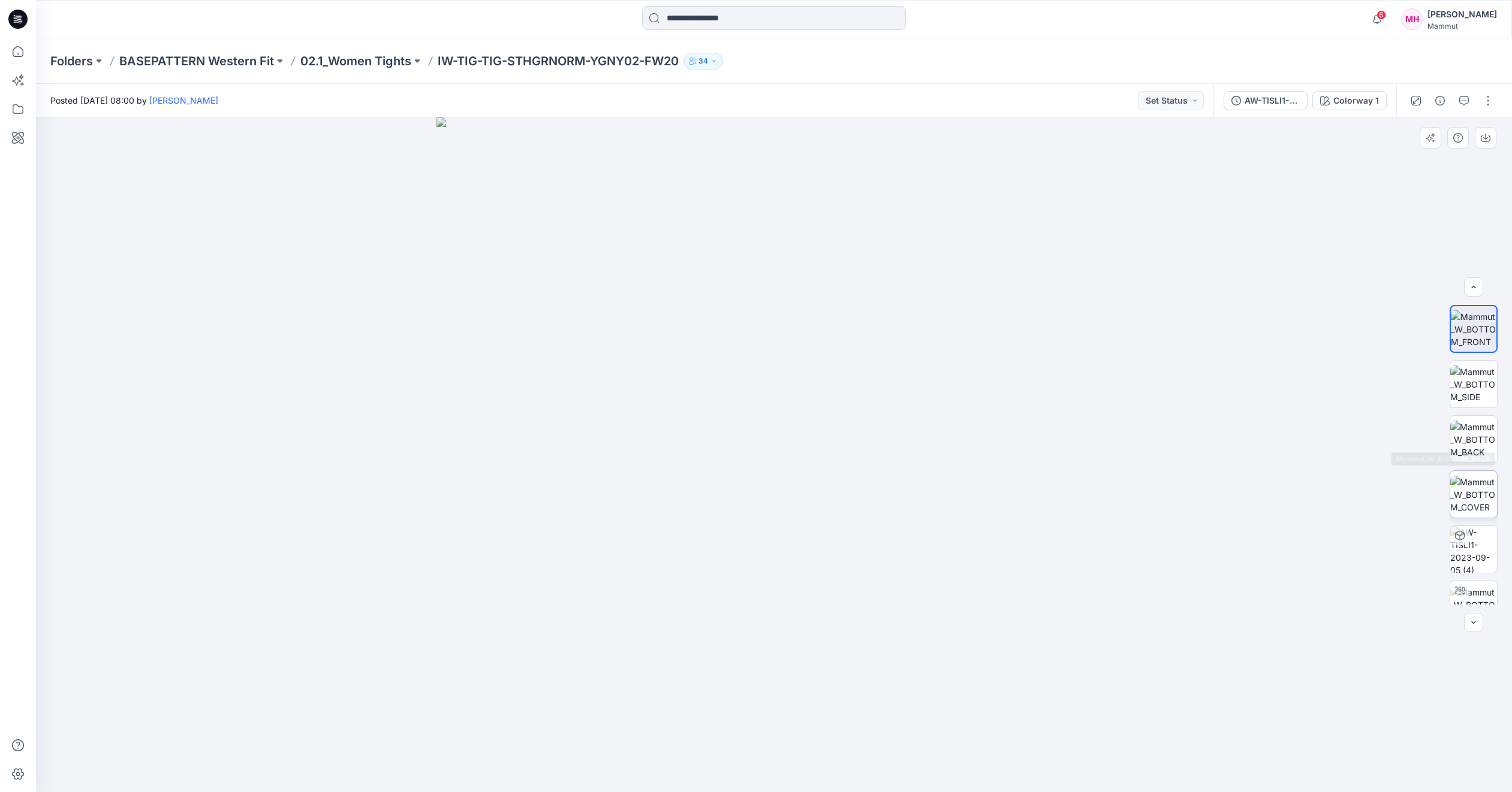
scroll to position [24, 0]
click at [1469, 584] on img at bounding box center [1474, 580] width 47 height 38
drag, startPoint x: 936, startPoint y: 762, endPoint x: 904, endPoint y: 792, distance: 43.9
click at [904, 791] on html "6 Notifications [PERSON_NAME] shared IW-SOJ-REG-RAG0STPNP-COLL11-SS27 in 12_Wom…" at bounding box center [756, 396] width 1512 height 792
click at [1468, 533] on img at bounding box center [1474, 525] width 47 height 47
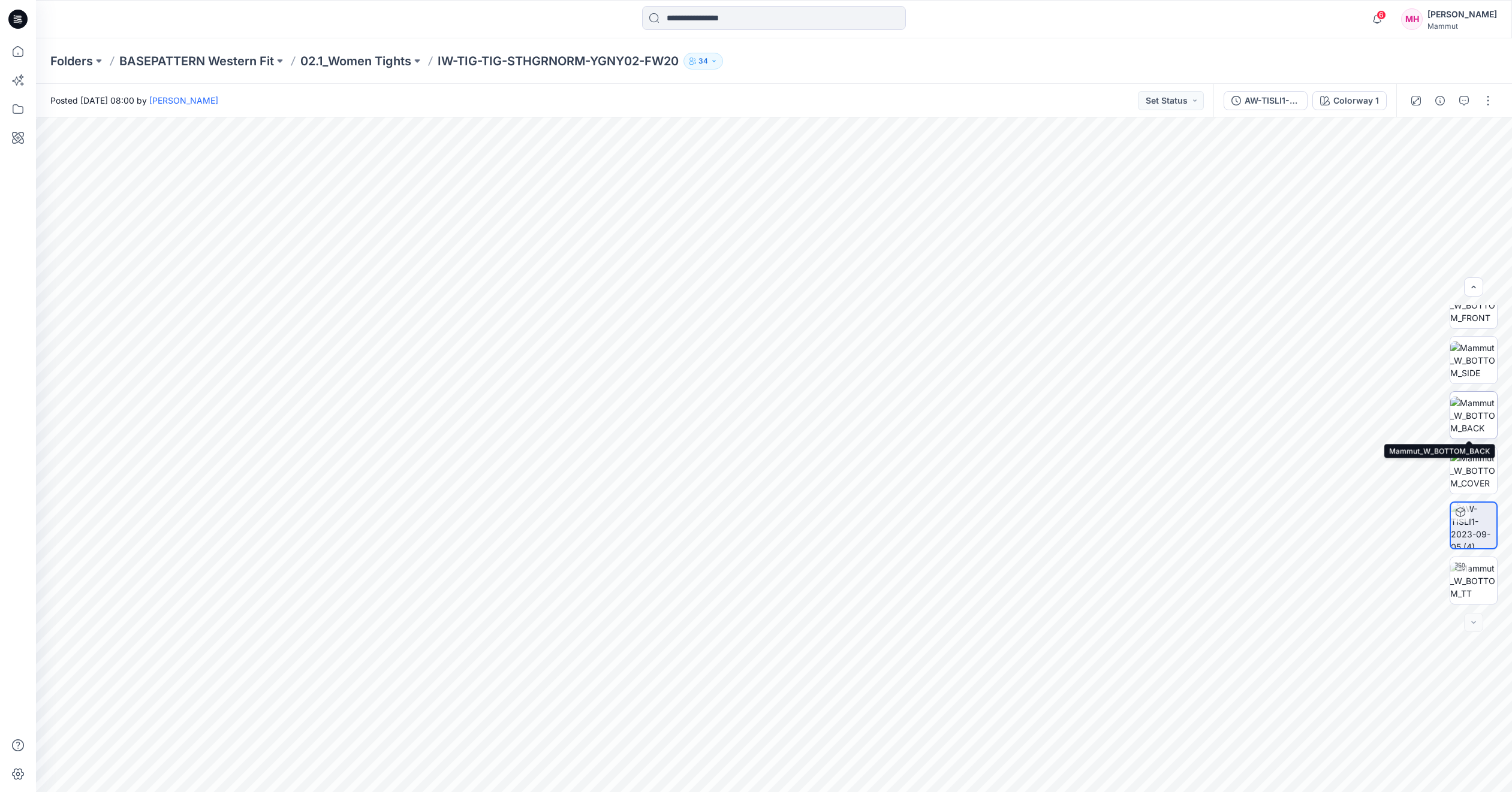
click at [1467, 419] on img at bounding box center [1474, 415] width 47 height 38
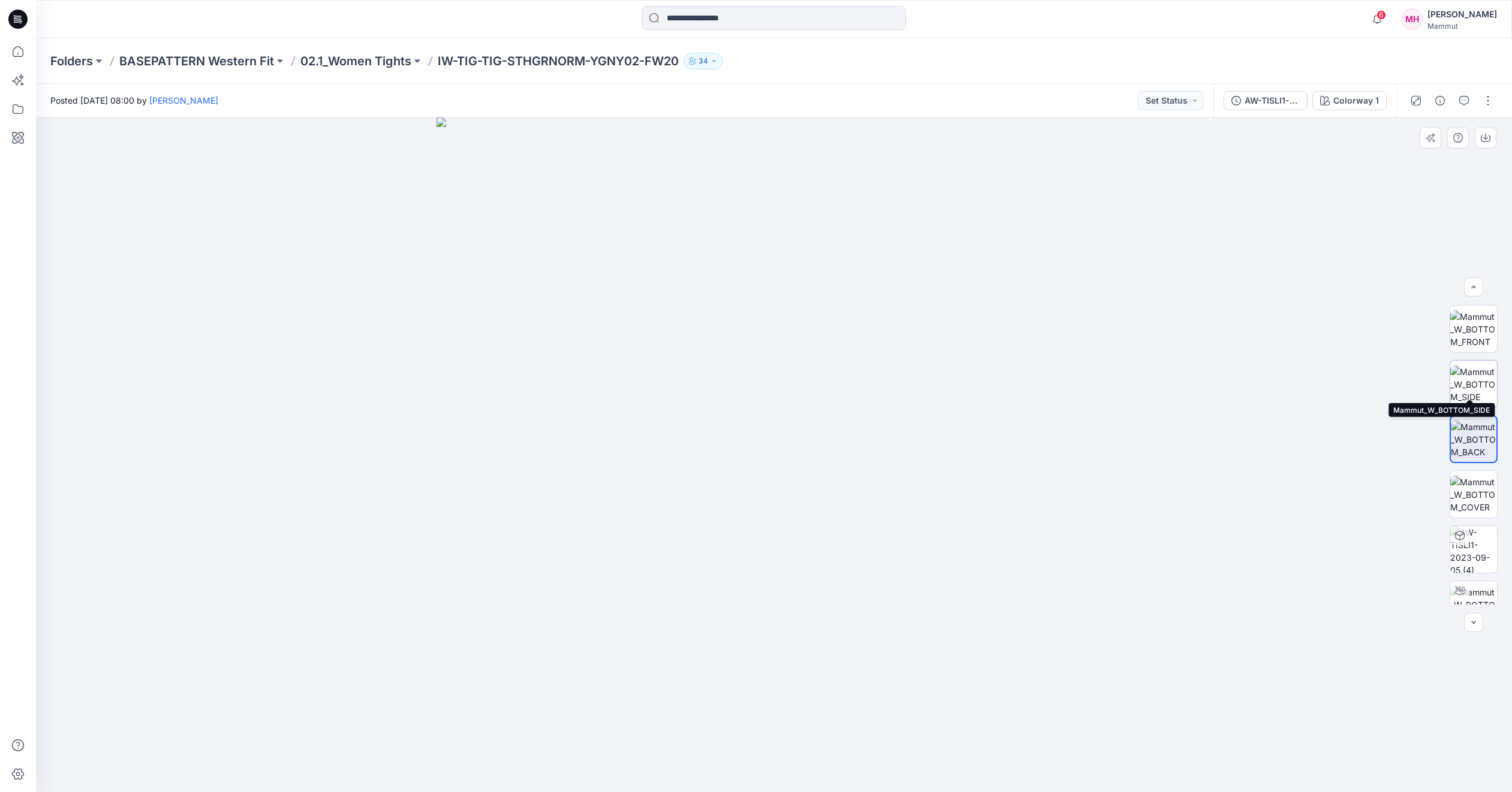
scroll to position [0, 0]
click at [1465, 325] on img at bounding box center [1474, 329] width 47 height 38
click at [340, 63] on p "02.1_Women Tights" at bounding box center [356, 61] width 111 height 17
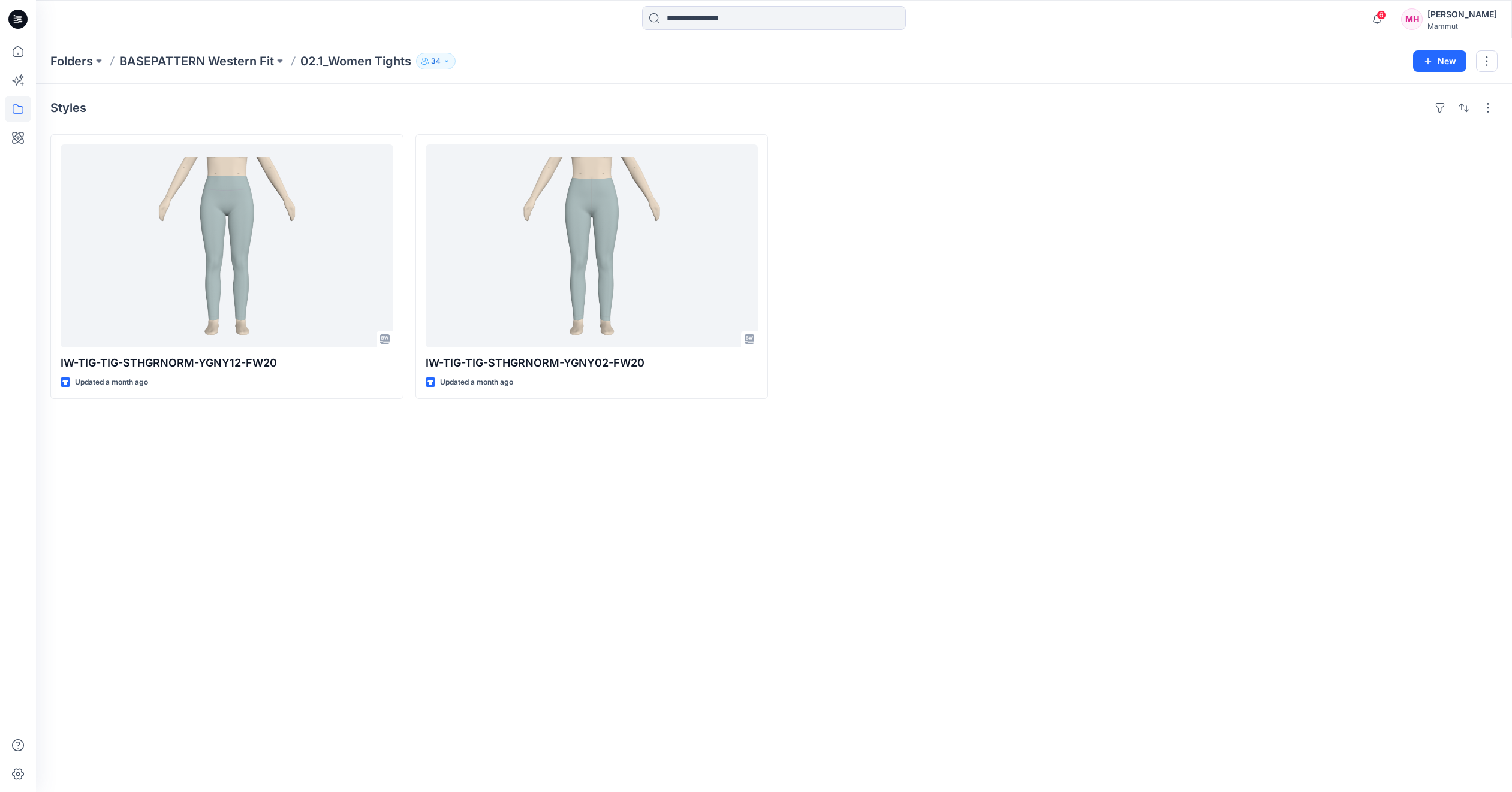
click at [193, 61] on p "BASEPATTERN Western Fit" at bounding box center [197, 61] width 155 height 17
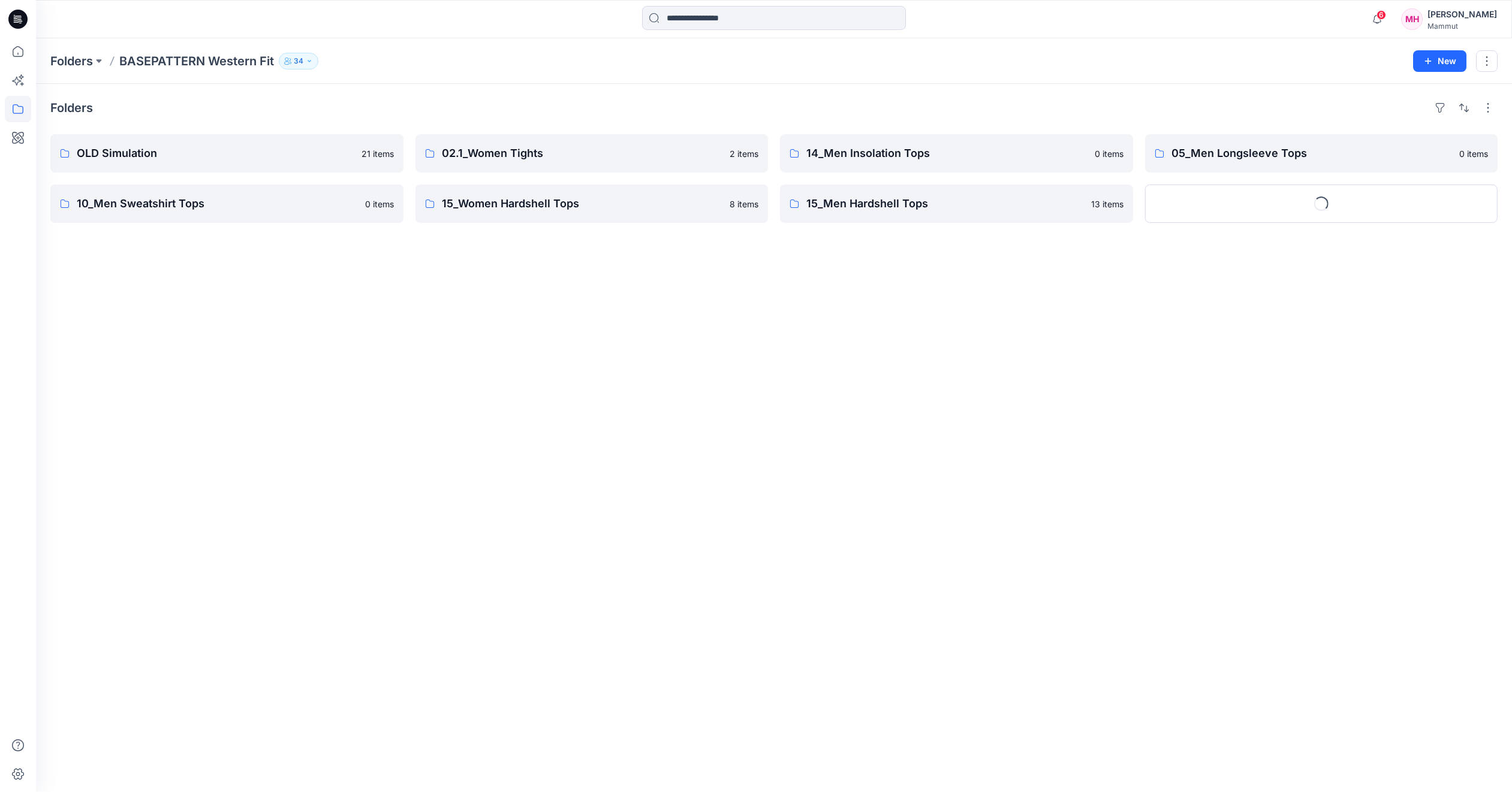
click at [706, 484] on div "Folders OLD Simulation 21 items 10_Men Sweatshirt Tops 0 items 02.1_Women Tight…" at bounding box center [774, 438] width 1476 height 708
click at [707, 420] on div "Folders OLD Simulation 21 items 10_Men Sweatshirt Tops 0 items 02.1_Women Tight…" at bounding box center [774, 438] width 1476 height 708
